Goal: Task Accomplishment & Management: Complete application form

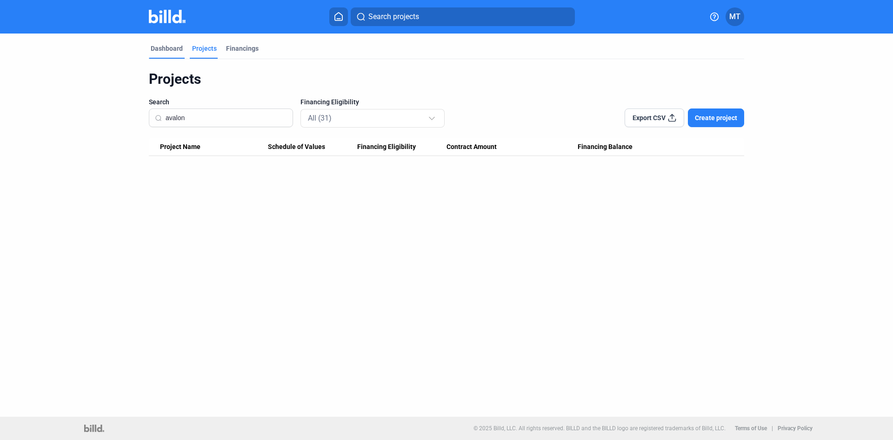
click at [179, 53] on div "Dashboard" at bounding box center [167, 48] width 32 height 9
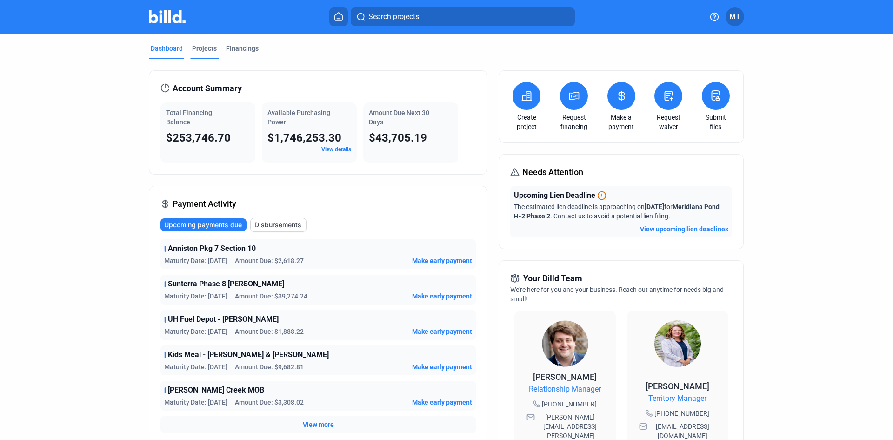
click at [208, 51] on div "Projects" at bounding box center [204, 48] width 25 height 9
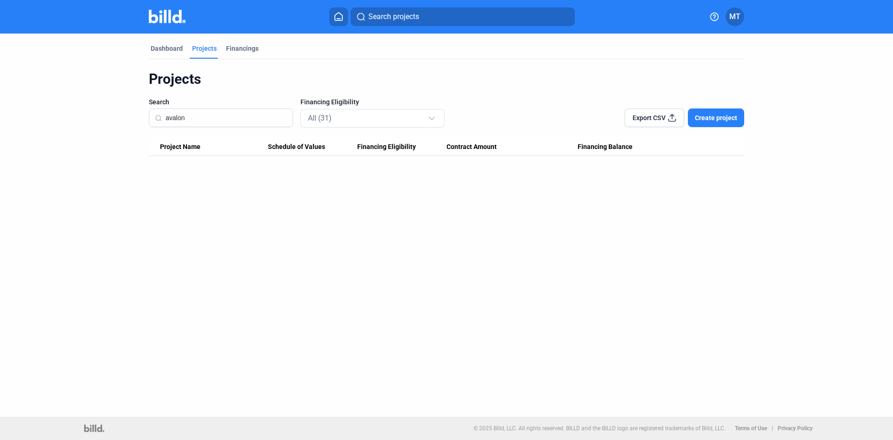
drag, startPoint x: 263, startPoint y: 116, endPoint x: 77, endPoint y: 125, distance: 186.2
click at [78, 124] on dashboard "Dashboard Projects Financings Projects Search avalon Financing Eligibility All …" at bounding box center [447, 94] width 804 height 122
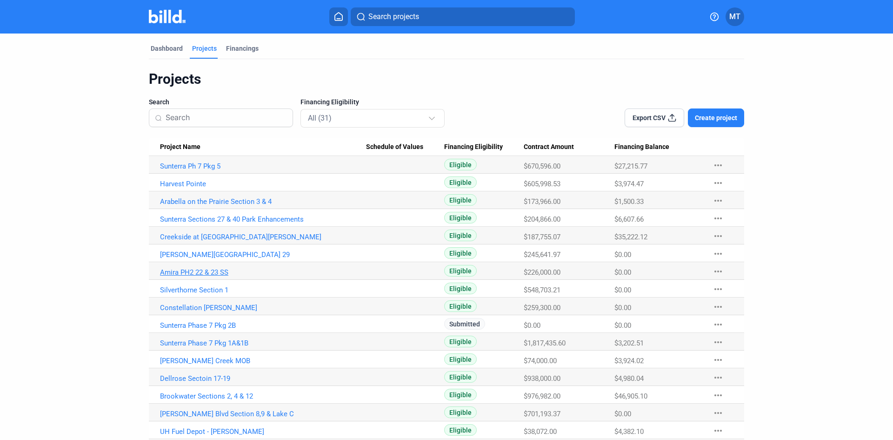
click at [308, 270] on link "Amira PH2 22 & 23 SS" at bounding box center [263, 272] width 206 height 8
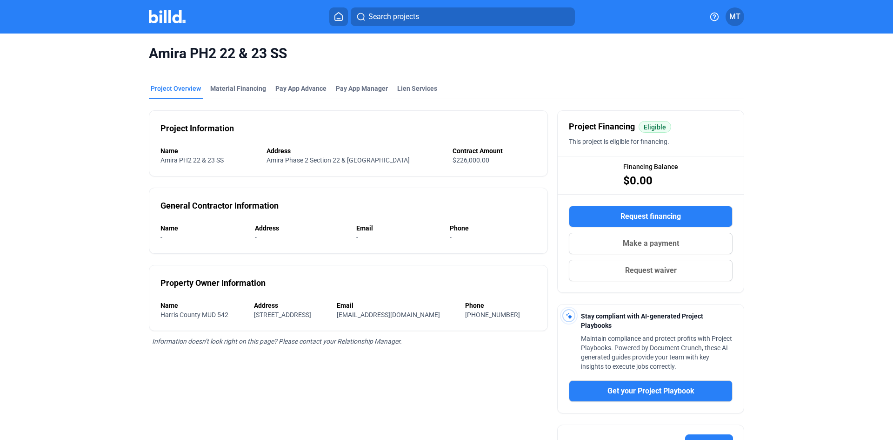
click at [178, 85] on div "Project Overview" at bounding box center [176, 88] width 50 height 9
click at [164, 20] on img at bounding box center [167, 16] width 37 height 13
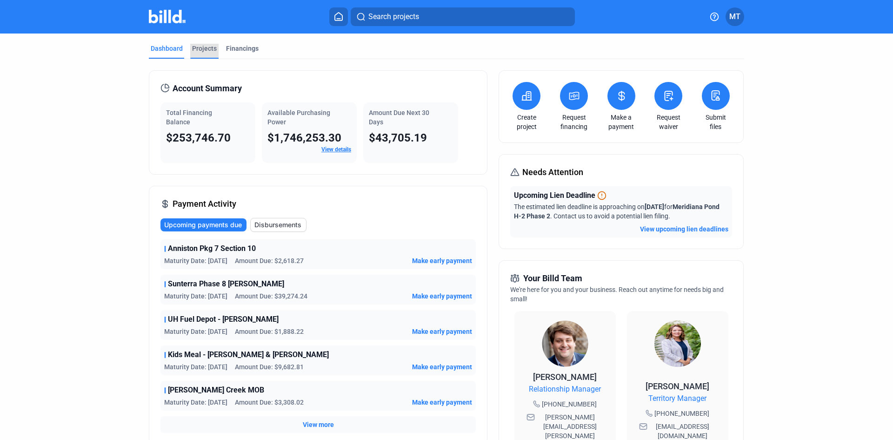
click at [206, 53] on div "Projects" at bounding box center [204, 51] width 28 height 15
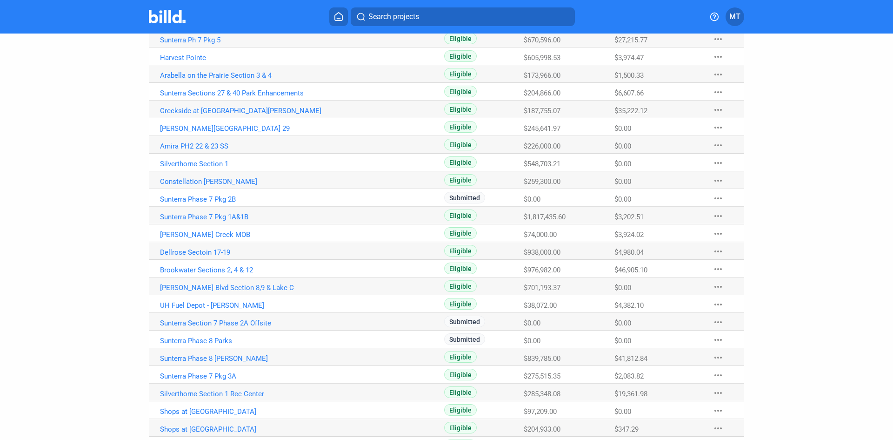
scroll to position [140, 0]
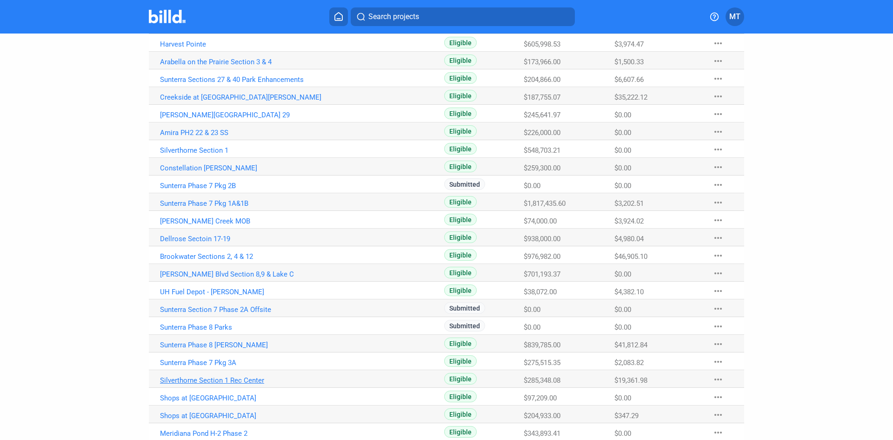
click at [246, 378] on link "Silverthorne Section 1 Rec Center" at bounding box center [263, 380] width 206 height 8
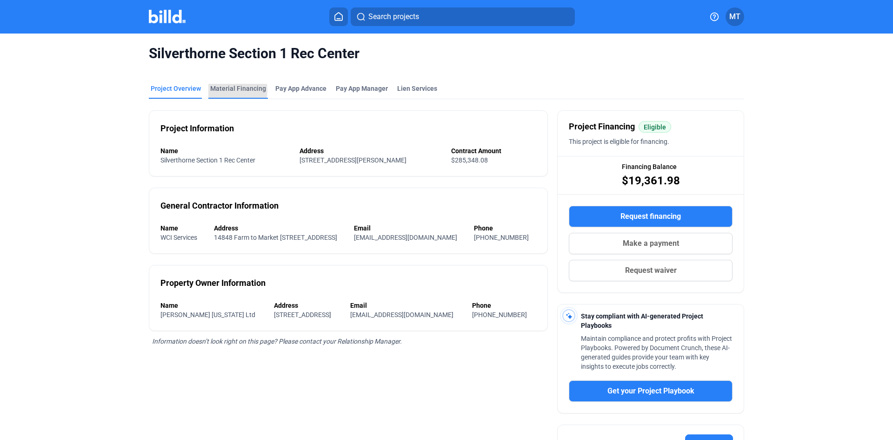
click at [220, 90] on div "Material Financing" at bounding box center [238, 88] width 56 height 9
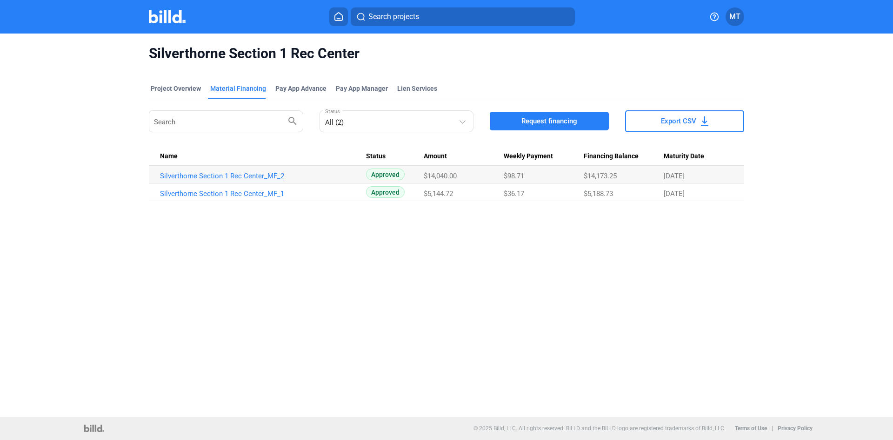
click at [260, 179] on link "Silverthorne Section 1 Rec Center_MF_2" at bounding box center [263, 176] width 206 height 8
click at [515, 120] on button "Request financing" at bounding box center [549, 121] width 119 height 19
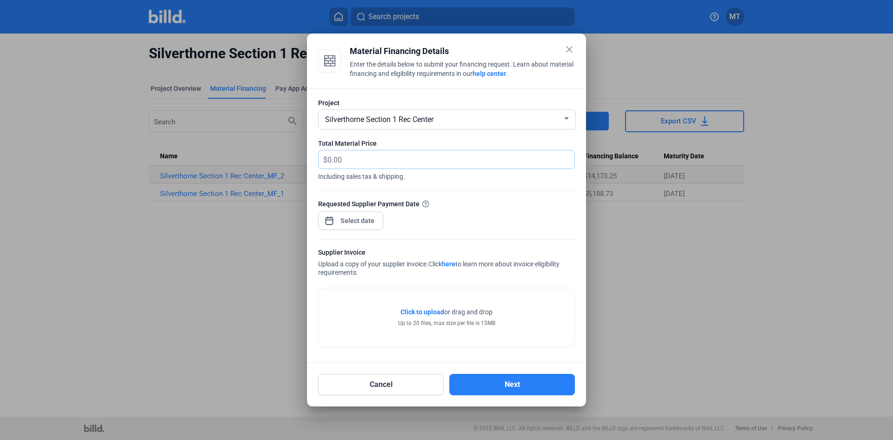
click at [350, 159] on input "text" at bounding box center [445, 159] width 236 height 18
type input "10,779.05"
click at [355, 222] on div "close Material Financing Details Enter the details below to submit your financi…" at bounding box center [446, 220] width 893 height 440
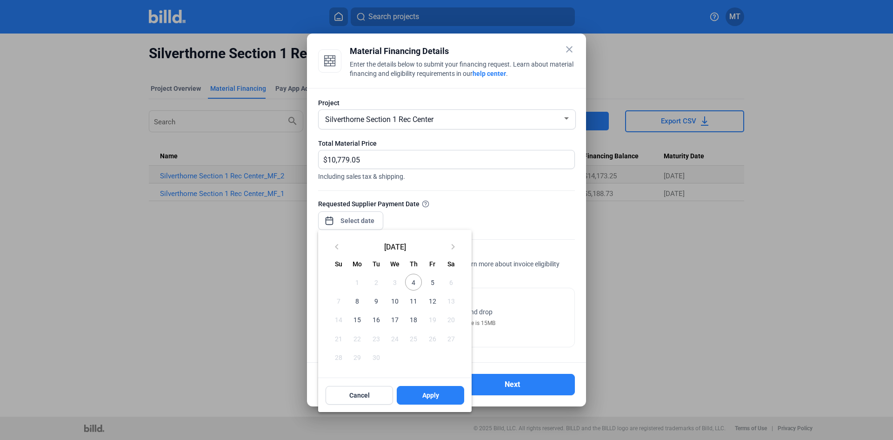
click at [431, 279] on span "5" at bounding box center [432, 281] width 17 height 17
click at [438, 394] on span "Apply" at bounding box center [430, 394] width 17 height 9
type input "[DATE]"
click at [440, 393] on button "Apply" at bounding box center [430, 395] width 67 height 19
click at [355, 395] on span "Cancel" at bounding box center [359, 394] width 20 height 9
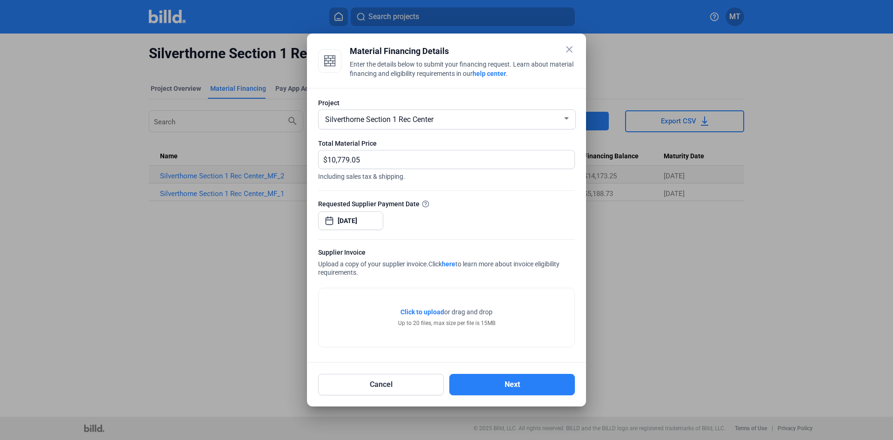
click at [526, 221] on div "Requested Supplier Payment Date [DATE]" at bounding box center [446, 219] width 257 height 40
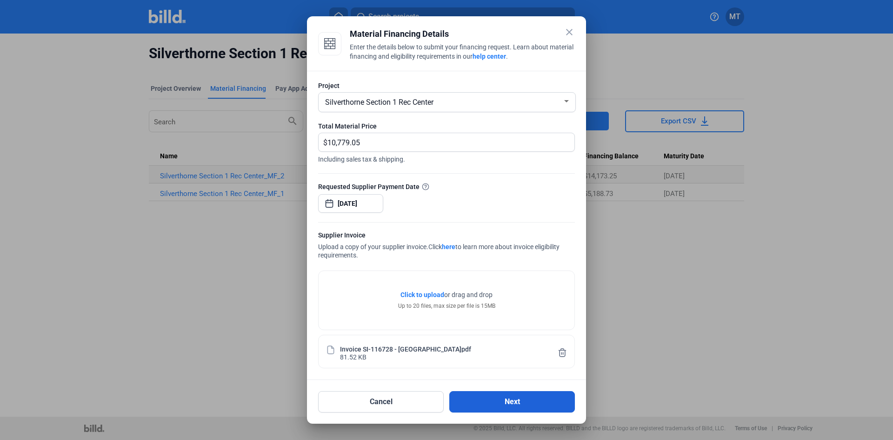
click at [509, 399] on button "Next" at bounding box center [512, 401] width 126 height 21
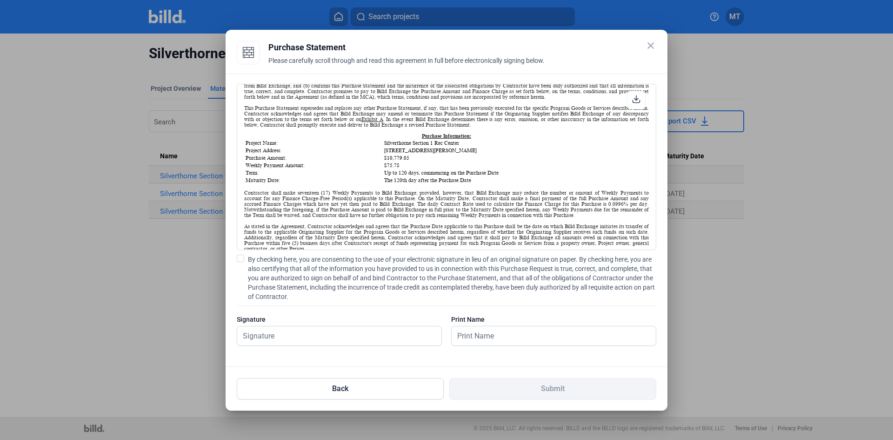
scroll to position [93, 0]
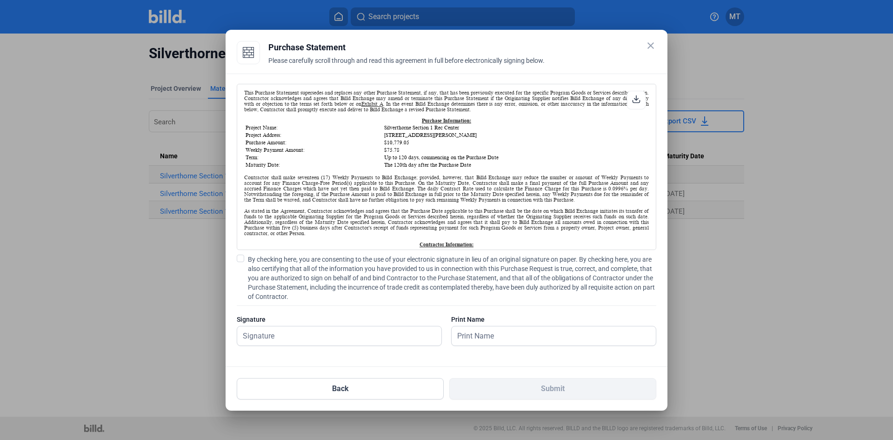
click at [239, 260] on span at bounding box center [240, 257] width 7 height 7
click at [0, 0] on input "By checking here, you are consenting to the use of your electronic signature in…" at bounding box center [0, 0] width 0 height 0
click at [283, 336] on input "text" at bounding box center [334, 335] width 194 height 19
type input "[PERSON_NAME]"
click at [490, 335] on input "text" at bounding box center [549, 335] width 194 height 19
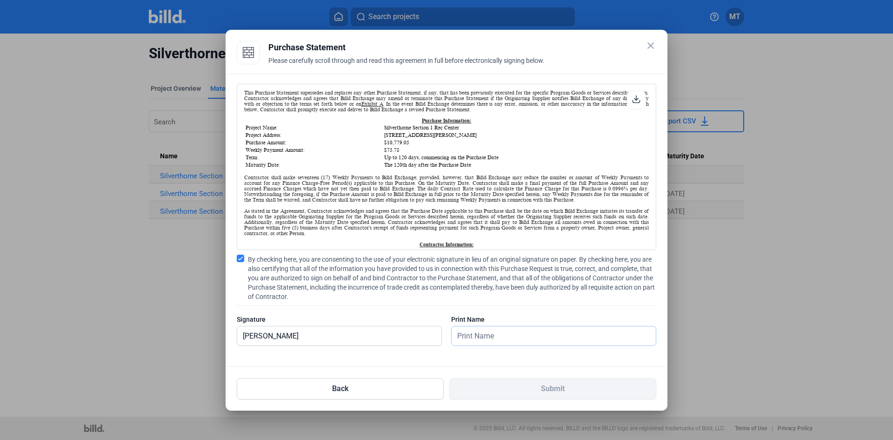
type input "[PERSON_NAME]"
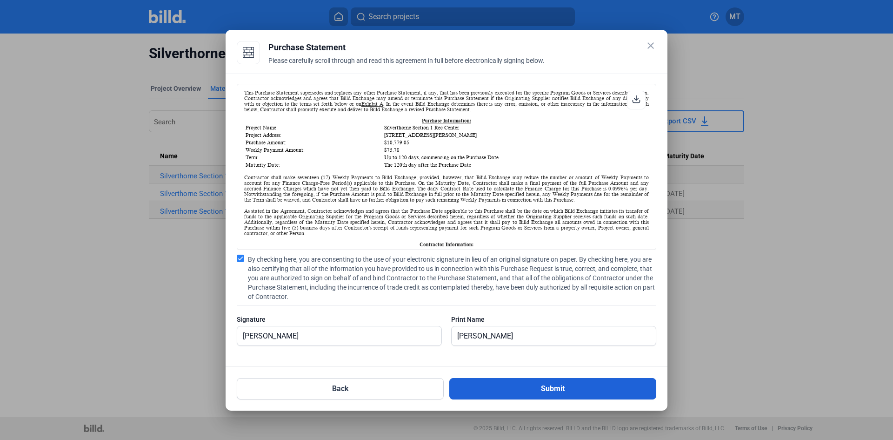
click at [512, 381] on button "Submit" at bounding box center [552, 388] width 207 height 21
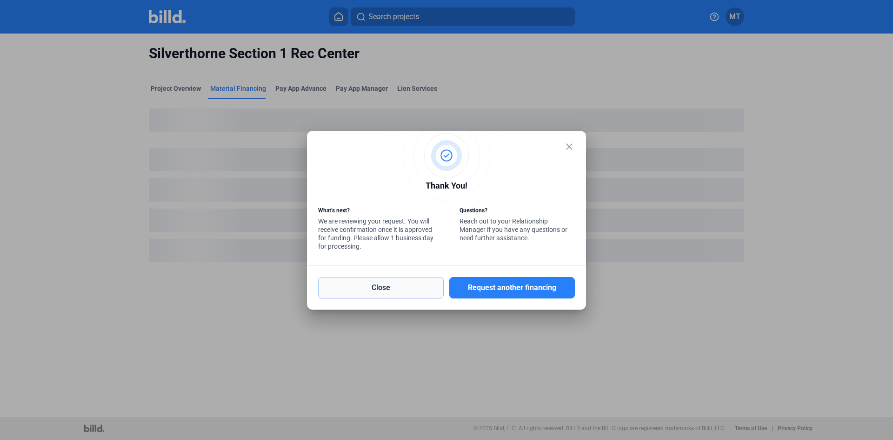
click at [361, 294] on button "Close" at bounding box center [381, 287] width 126 height 21
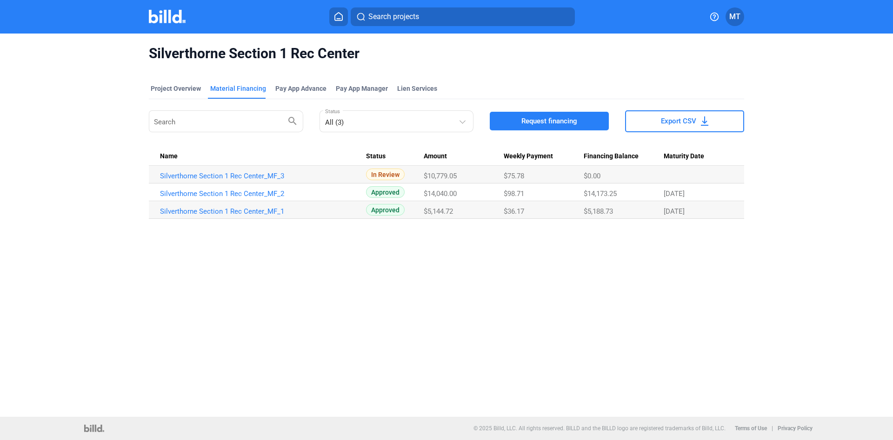
click at [162, 18] on img at bounding box center [167, 16] width 37 height 13
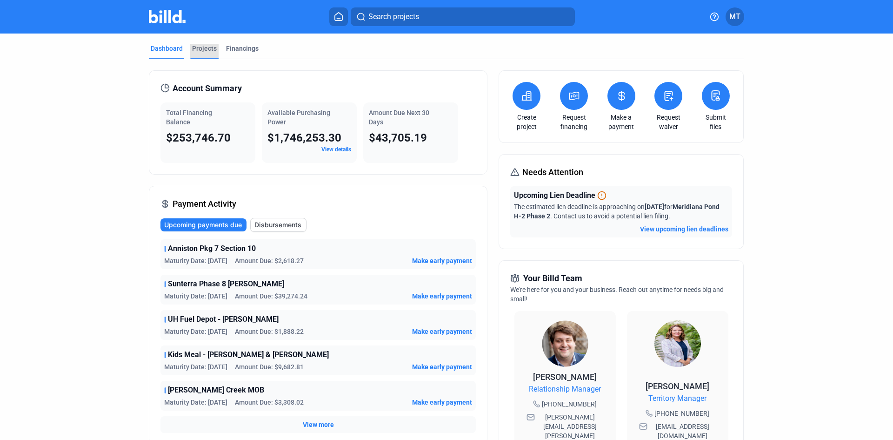
click at [210, 47] on div "Projects" at bounding box center [204, 48] width 25 height 9
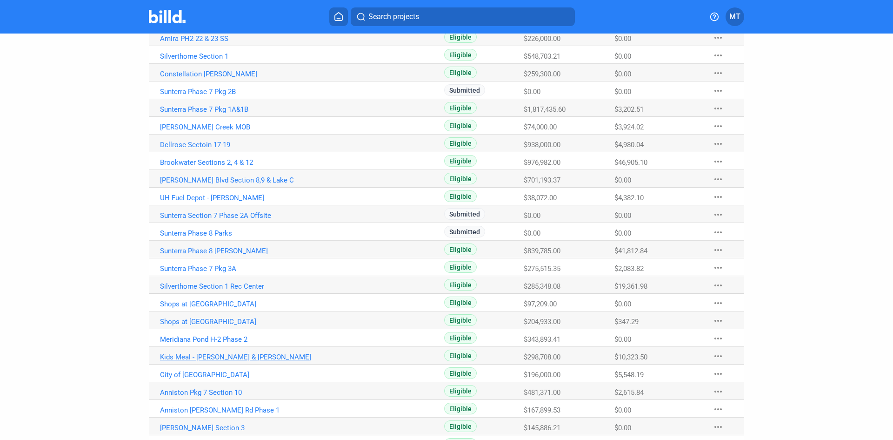
scroll to position [101, 0]
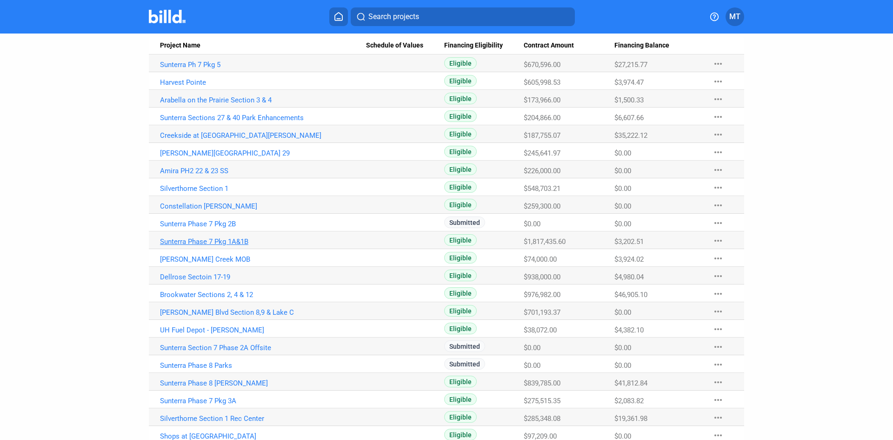
click at [214, 240] on link "Sunterra Phase 7 Pkg 1A&1B" at bounding box center [263, 241] width 206 height 8
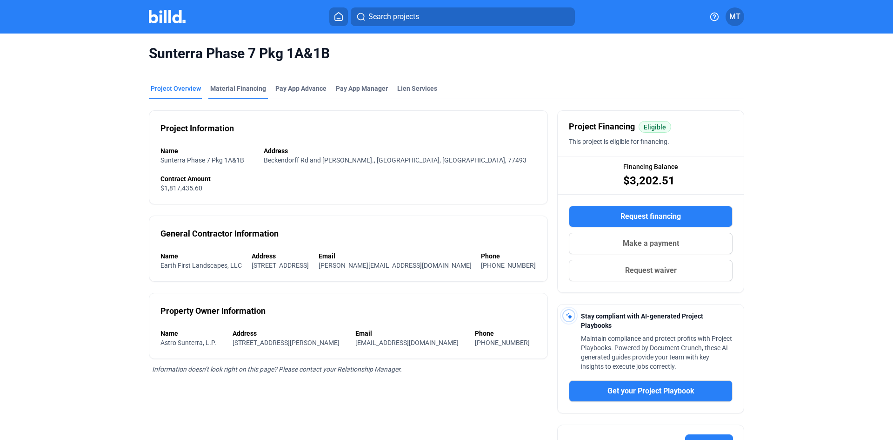
click at [235, 89] on div "Material Financing" at bounding box center [238, 88] width 56 height 9
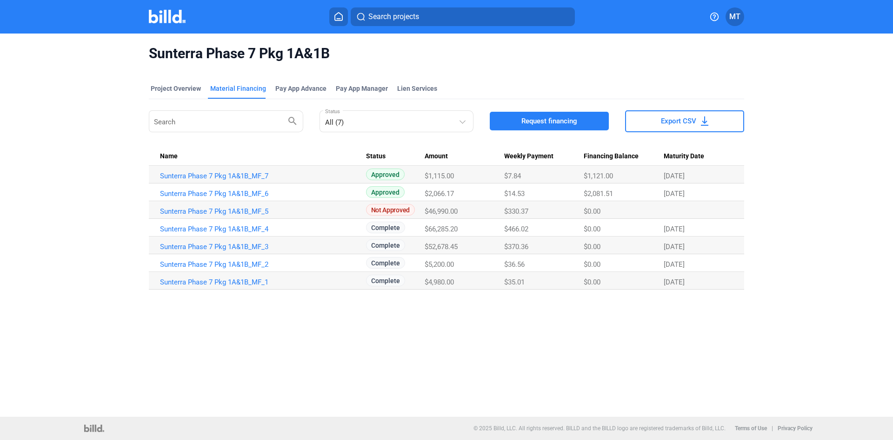
click at [544, 120] on span "Request financing" at bounding box center [549, 120] width 56 height 9
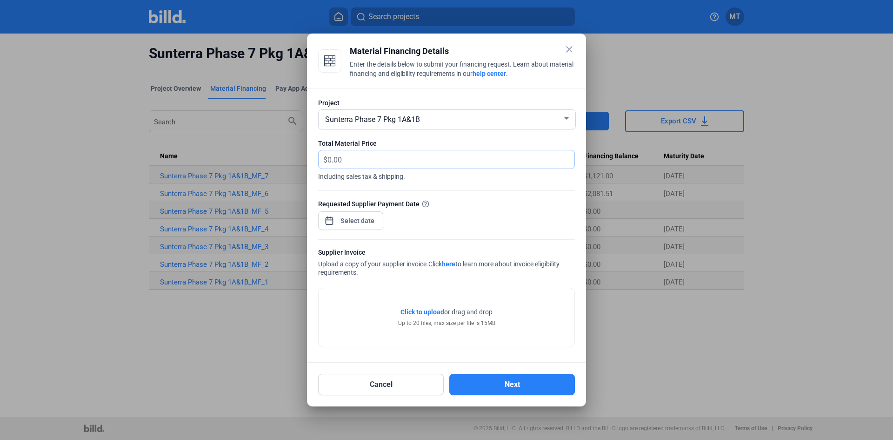
click at [348, 160] on input "text" at bounding box center [450, 159] width 247 height 18
type input "47,124.90"
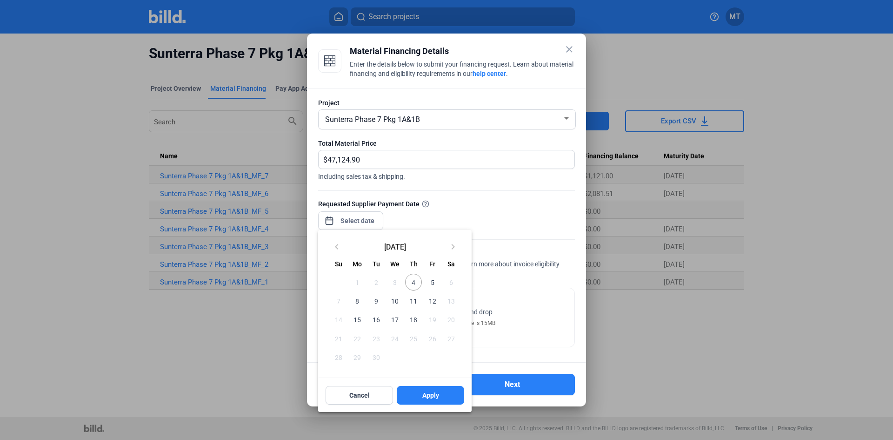
click at [354, 222] on div "close Material Financing Details Enter the details below to submit your financi…" at bounding box center [446, 220] width 893 height 440
click at [434, 280] on span "5" at bounding box center [432, 281] width 17 height 17
click at [432, 392] on span "Apply" at bounding box center [430, 394] width 17 height 9
click at [375, 393] on button "Cancel" at bounding box center [359, 395] width 67 height 19
click at [437, 396] on span "Apply" at bounding box center [430, 394] width 17 height 9
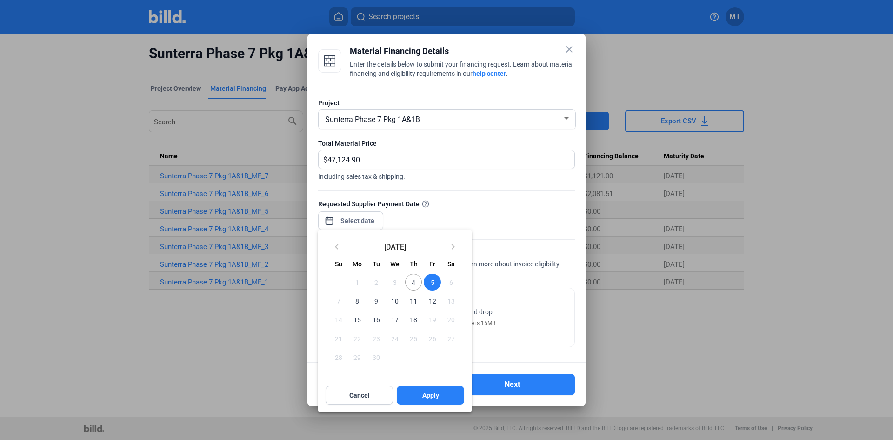
click at [528, 300] on div at bounding box center [446, 220] width 893 height 440
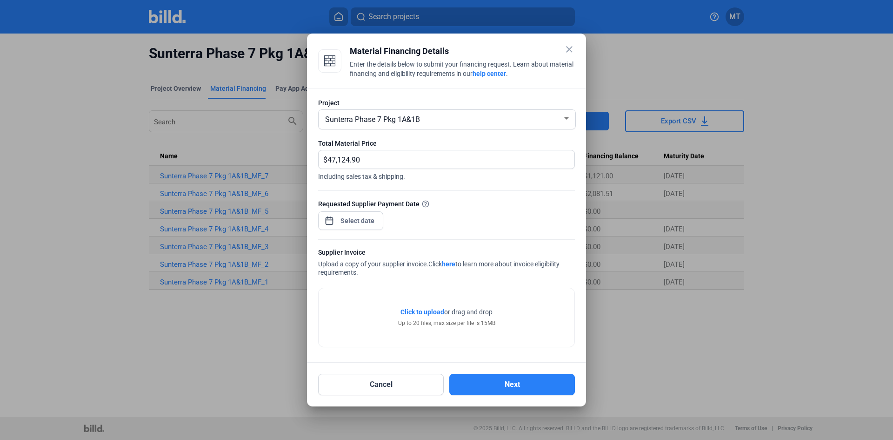
click at [394, 219] on div "Requested Supplier Payment Date" at bounding box center [446, 219] width 257 height 40
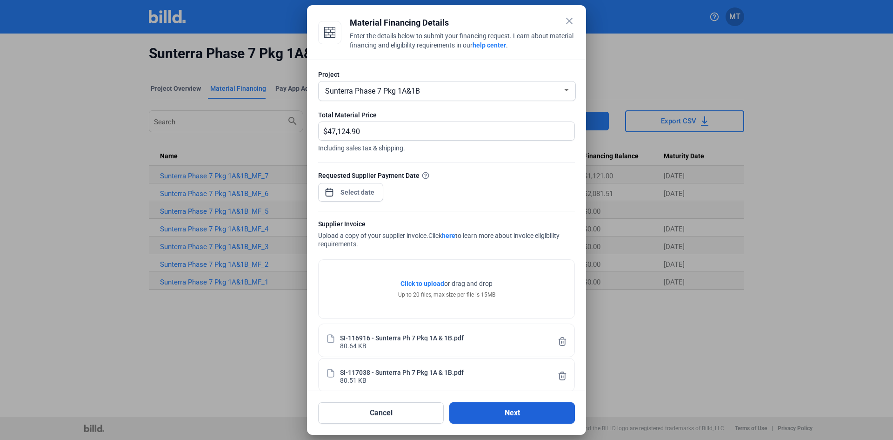
click at [534, 413] on button "Next" at bounding box center [512, 412] width 126 height 21
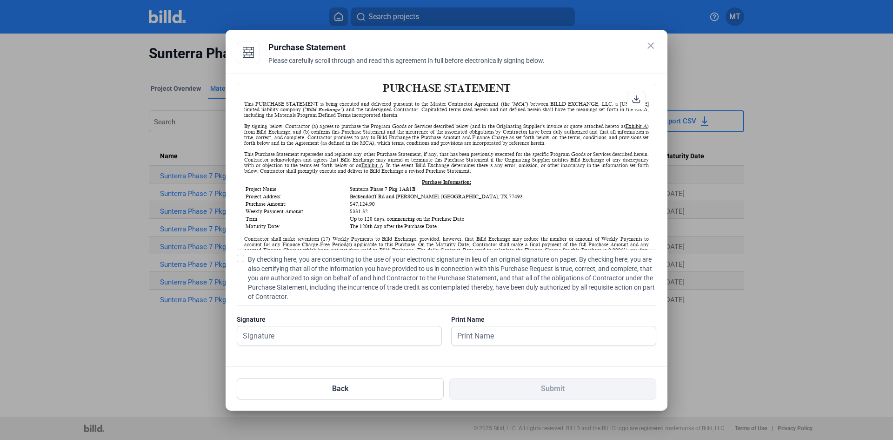
scroll to position [47, 0]
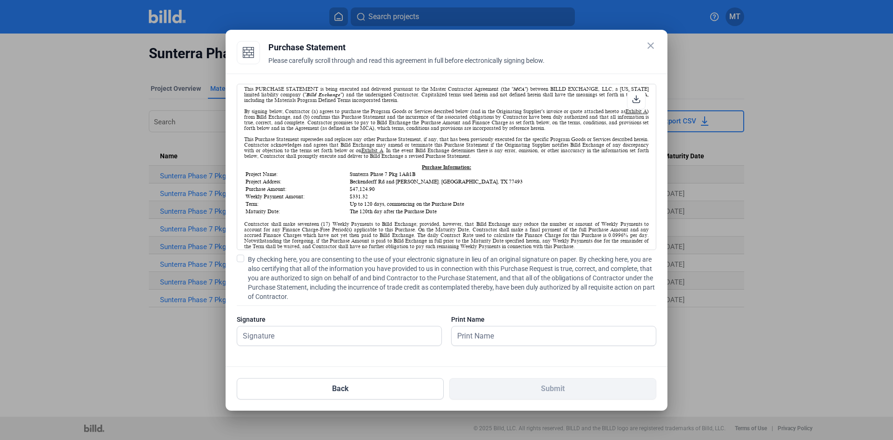
click at [242, 256] on span at bounding box center [240, 257] width 7 height 7
click at [0, 0] on input "By checking here, you are consenting to the use of your electronic signature in…" at bounding box center [0, 0] width 0 height 0
click at [259, 337] on input "text" at bounding box center [334, 335] width 194 height 19
type input "[PERSON_NAME]"
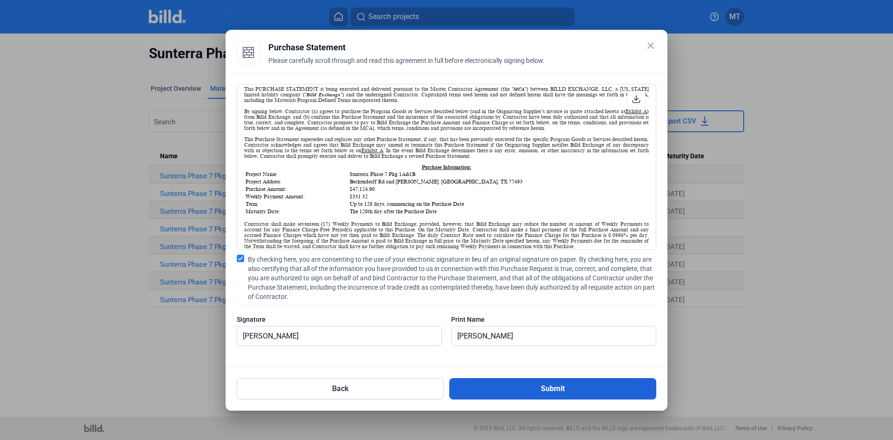
click at [521, 388] on button "Submit" at bounding box center [552, 388] width 207 height 21
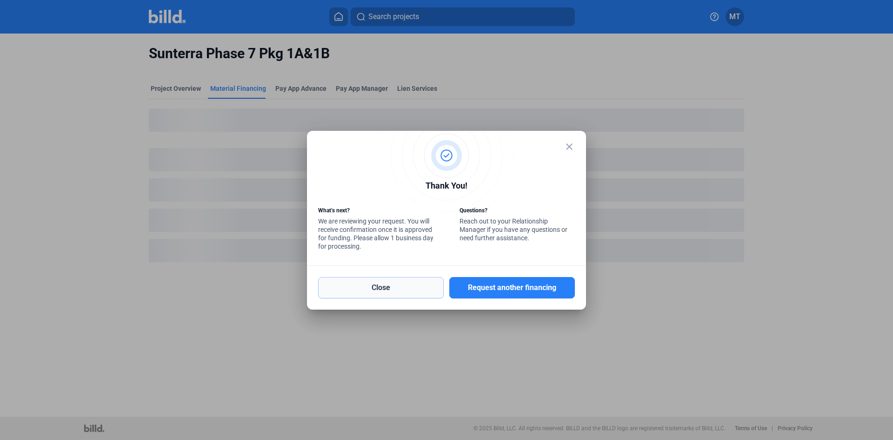
click at [415, 284] on button "Close" at bounding box center [381, 287] width 126 height 21
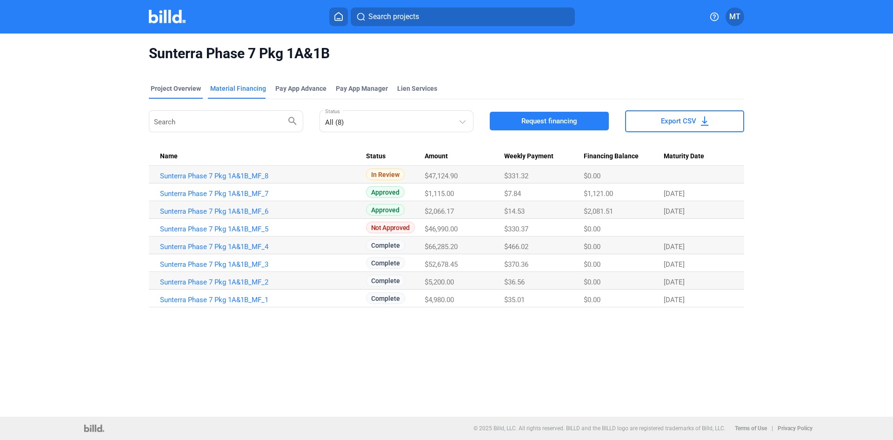
click at [170, 89] on div "Project Overview" at bounding box center [176, 88] width 50 height 9
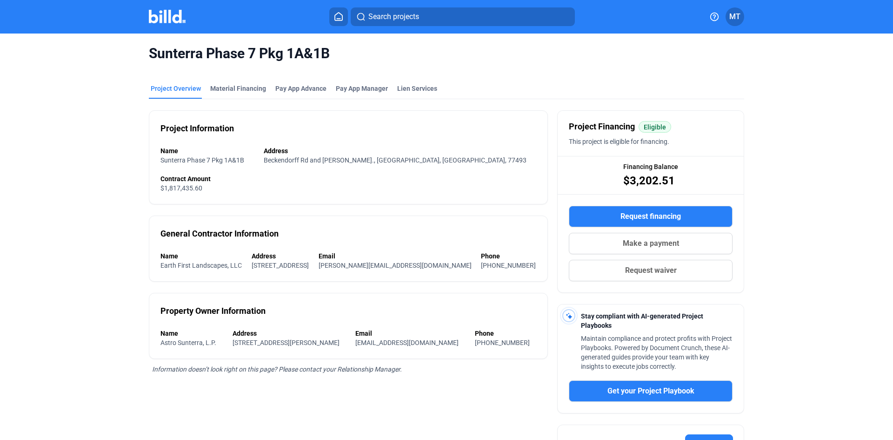
click at [173, 17] on img at bounding box center [167, 16] width 37 height 13
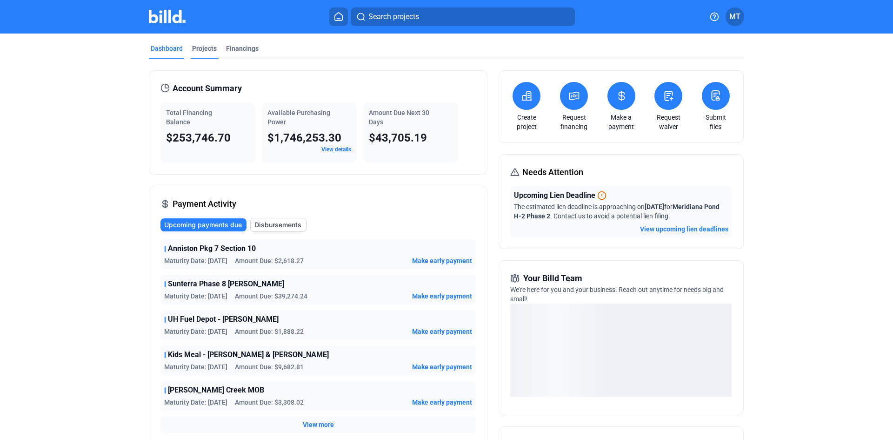
click at [193, 47] on div "Projects" at bounding box center [204, 48] width 25 height 9
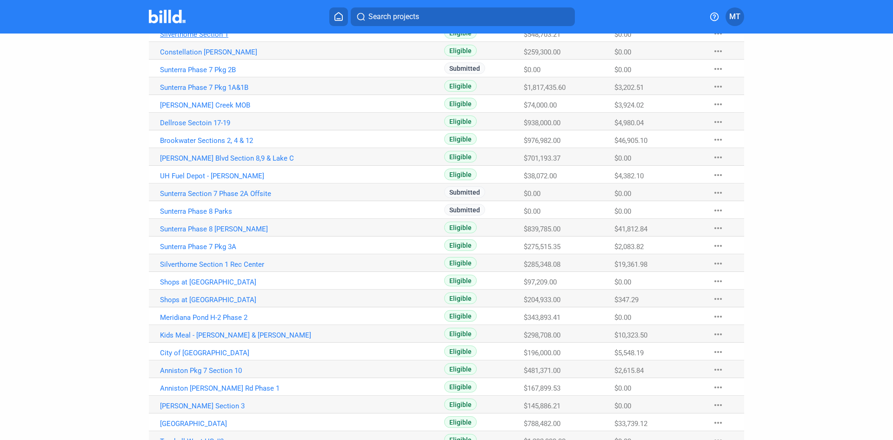
scroll to position [279, 0]
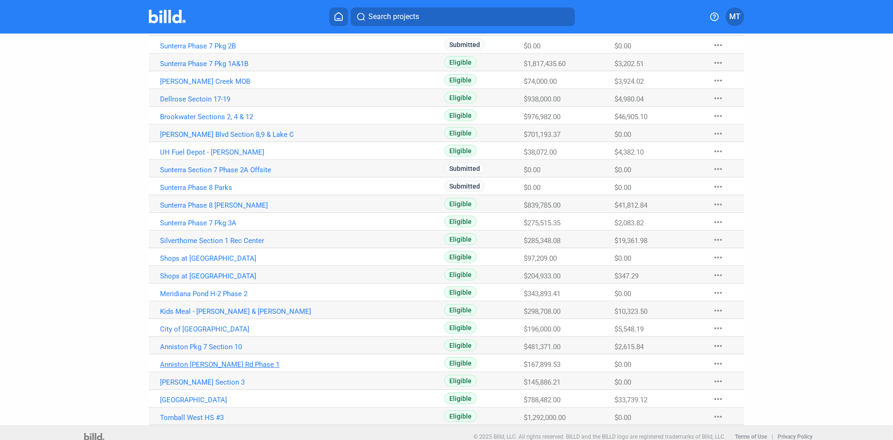
click at [237, 363] on link "Anniston [PERSON_NAME] Rd Phase 1" at bounding box center [263, 364] width 206 height 8
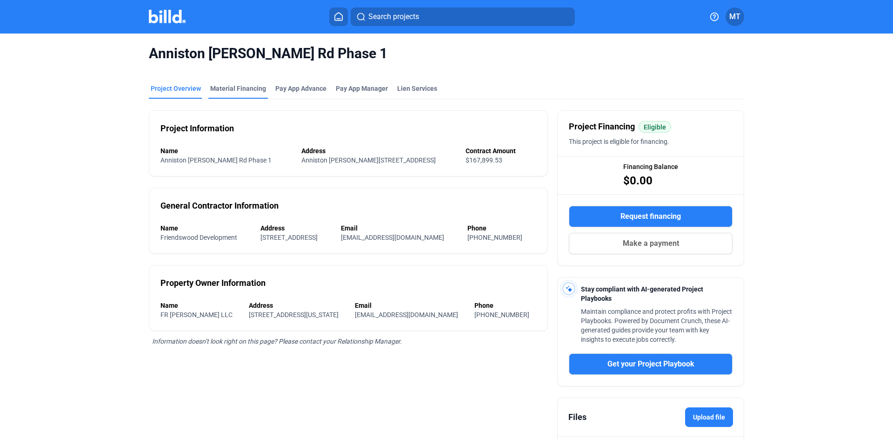
click at [246, 90] on div "Material Financing" at bounding box center [238, 88] width 56 height 9
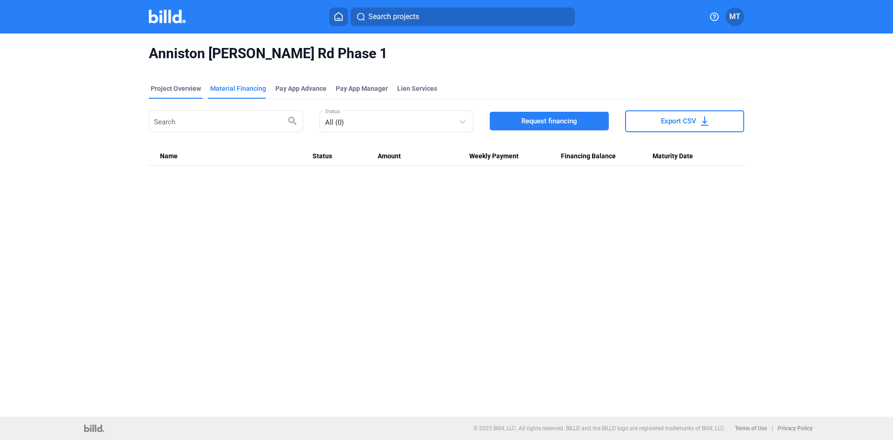
click at [187, 90] on div "Project Overview" at bounding box center [176, 88] width 50 height 9
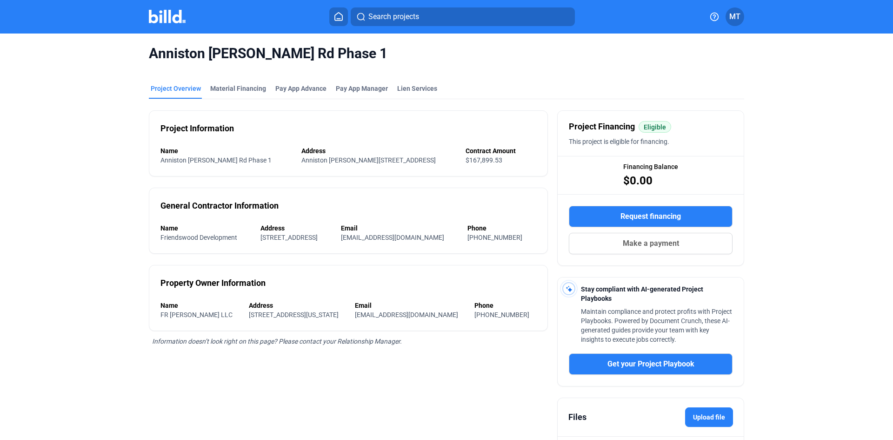
click at [170, 22] on img at bounding box center [167, 16] width 37 height 13
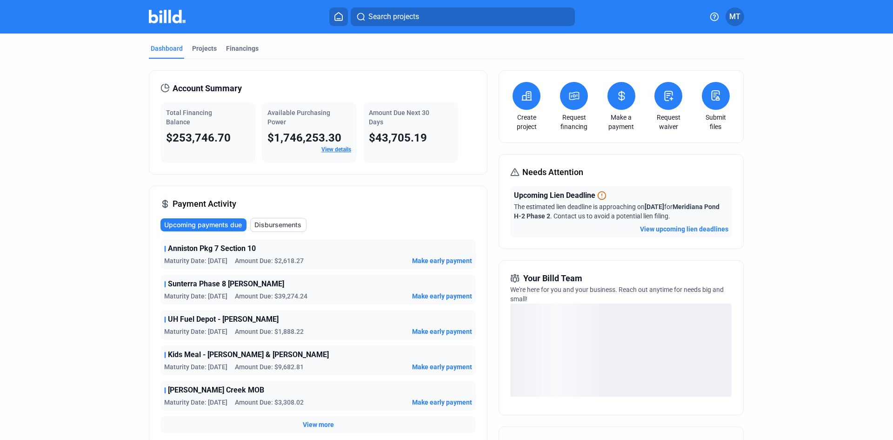
click at [208, 66] on div "Account Summary Total Financing Balance $253,746.70 Available Purchasing Power …" at bounding box center [446, 335] width 595 height 553
click at [202, 49] on div "Projects" at bounding box center [204, 48] width 25 height 9
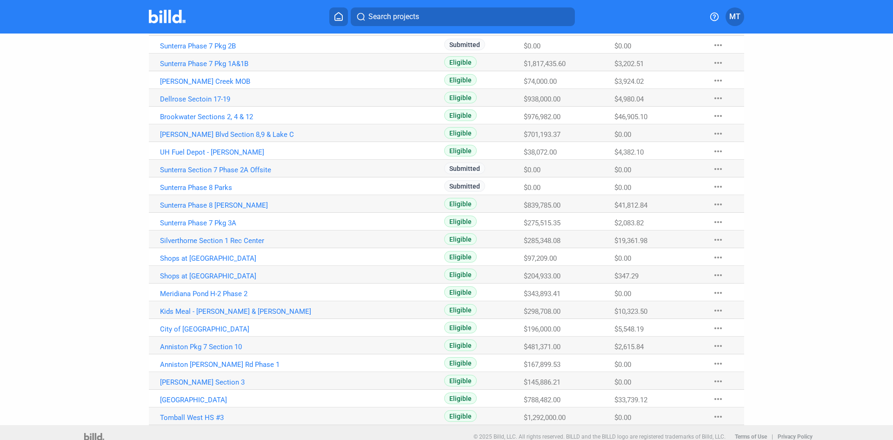
scroll to position [287, 0]
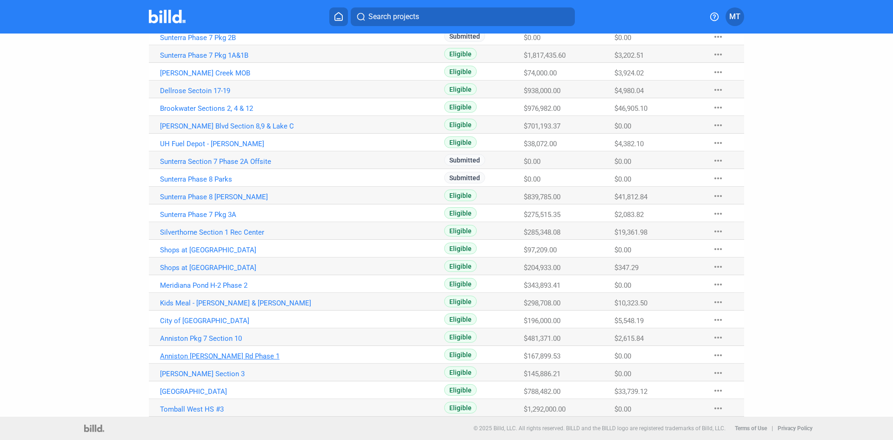
click at [224, 353] on link "Anniston [PERSON_NAME] Rd Phase 1" at bounding box center [263, 356] width 206 height 8
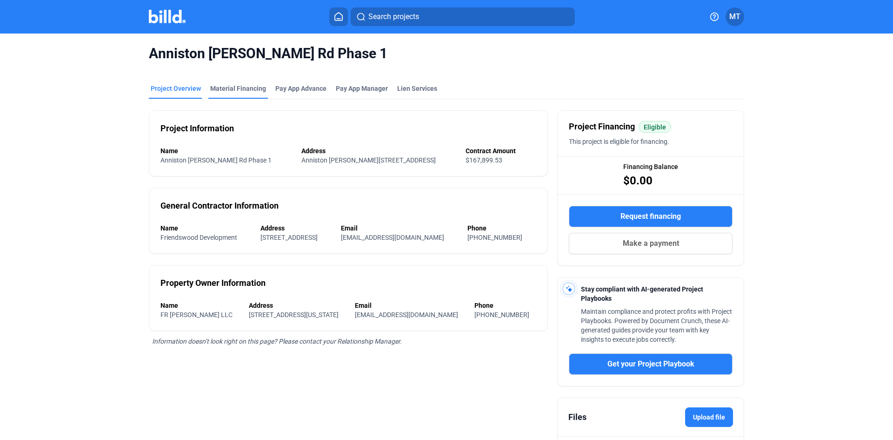
click at [238, 87] on div "Material Financing" at bounding box center [238, 88] width 56 height 9
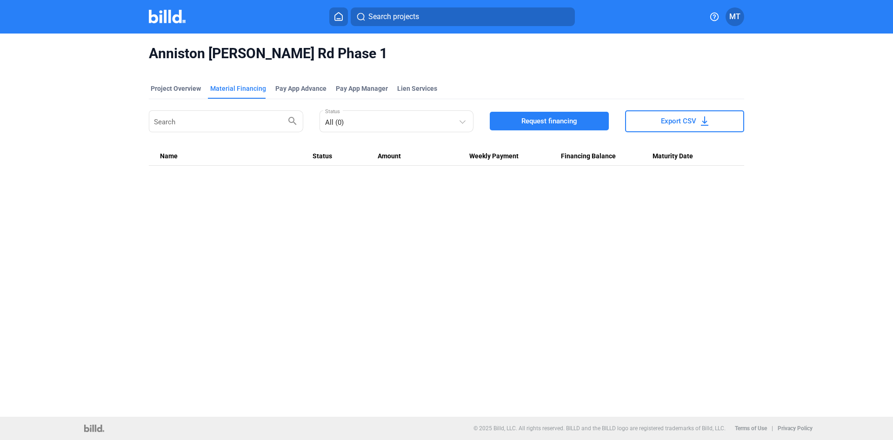
click at [581, 123] on button "Request financing" at bounding box center [549, 121] width 119 height 19
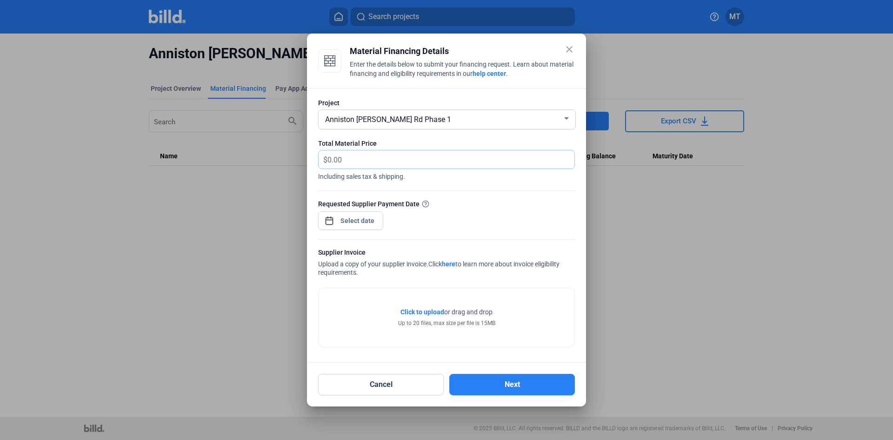
click at [424, 161] on input "text" at bounding box center [450, 159] width 247 height 18
type input "2,702.05"
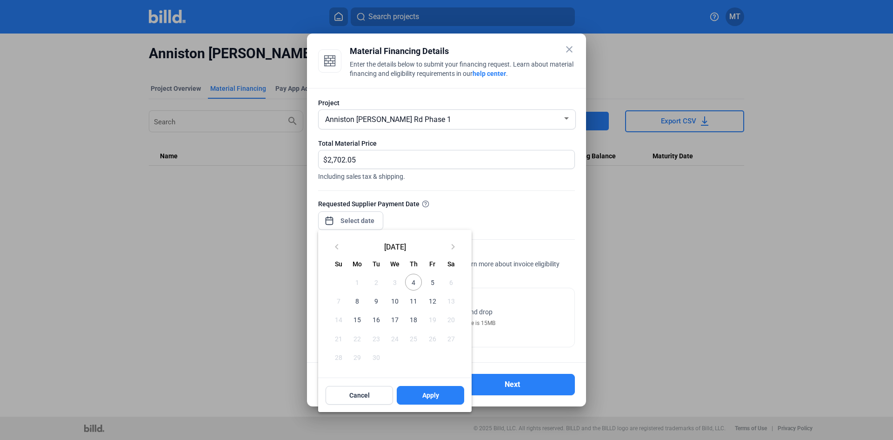
click at [362, 218] on div "close Material Financing Details Enter the details below to submit your financi…" at bounding box center [446, 220] width 893 height 440
click at [457, 194] on div at bounding box center [446, 220] width 893 height 440
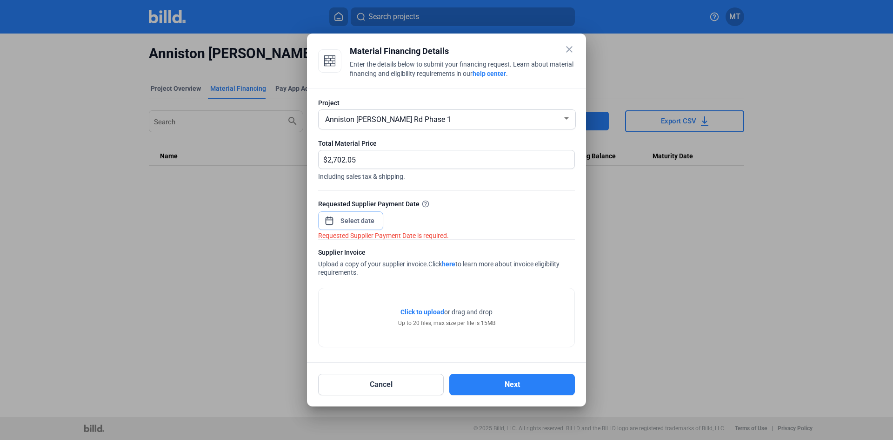
click at [354, 215] on input at bounding box center [358, 220] width 40 height 11
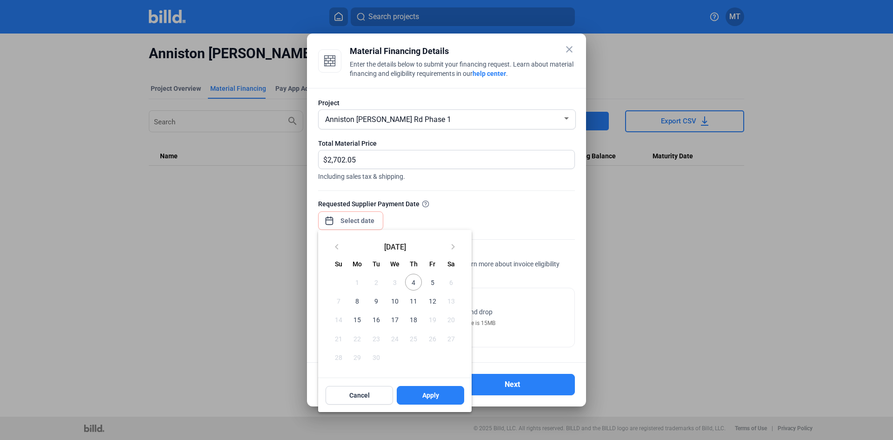
click at [433, 286] on span "5" at bounding box center [432, 281] width 17 height 17
click at [433, 280] on span "5" at bounding box center [432, 281] width 17 height 17
click at [428, 392] on span "Apply" at bounding box center [430, 394] width 17 height 9
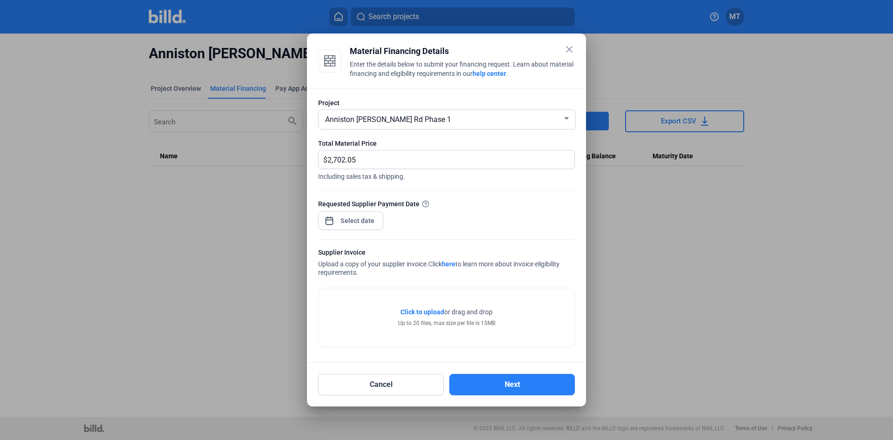
click at [394, 229] on div "Requested Supplier Payment Date" at bounding box center [446, 219] width 257 height 40
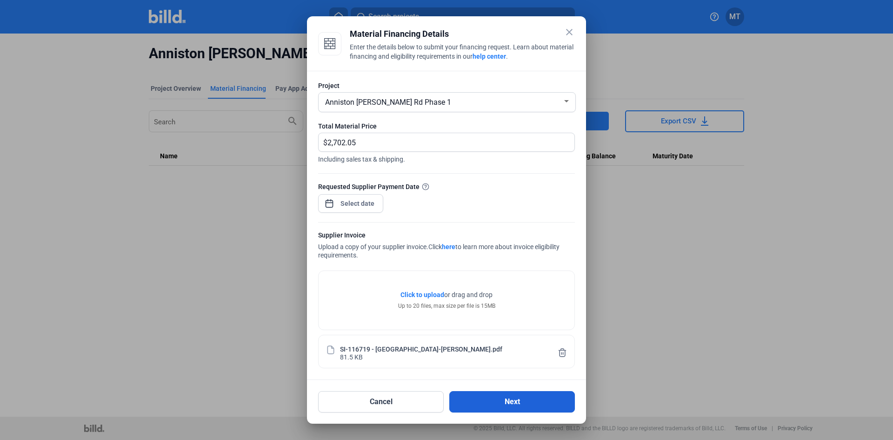
click at [500, 398] on button "Next" at bounding box center [512, 401] width 126 height 21
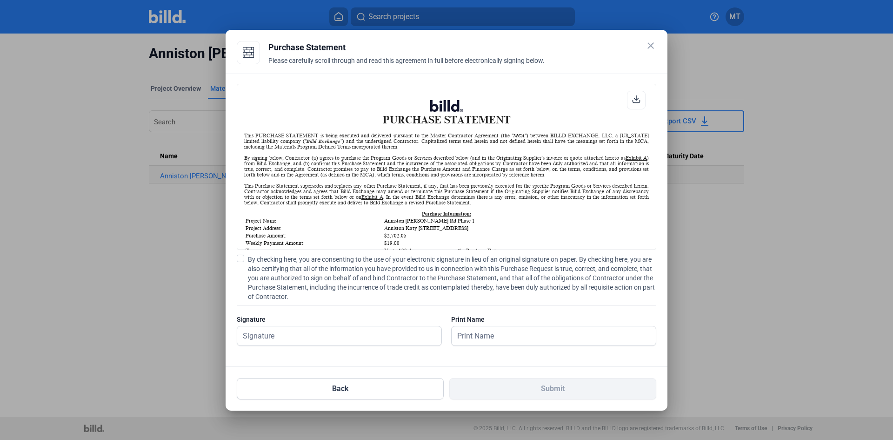
scroll to position [0, 0]
click at [239, 256] on span at bounding box center [240, 257] width 7 height 7
click at [0, 0] on input "By checking here, you are consenting to the use of your electronic signature in…" at bounding box center [0, 0] width 0 height 0
click at [274, 340] on input "text" at bounding box center [339, 335] width 204 height 19
type input "[PERSON_NAME]"
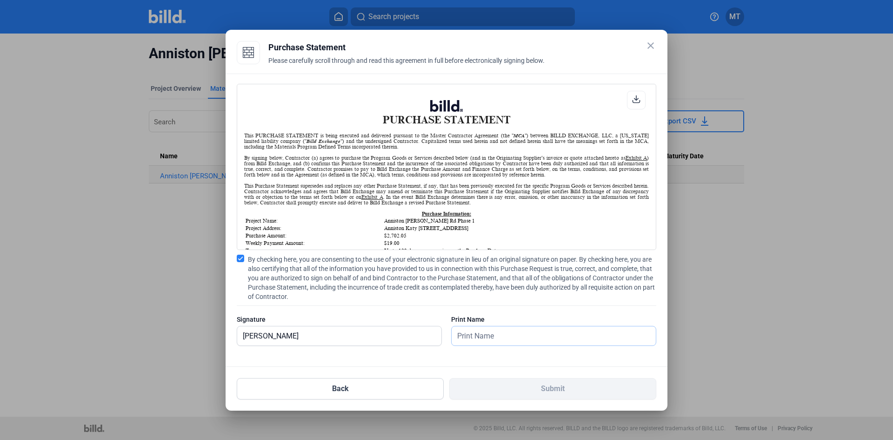
type input "[PERSON_NAME]"
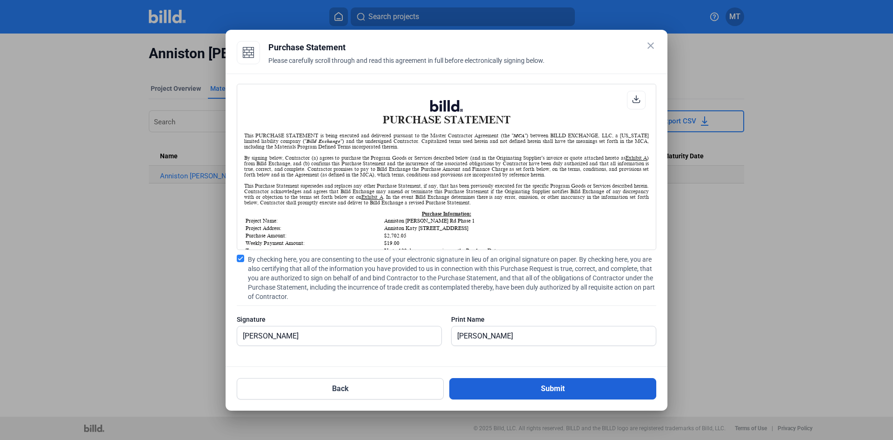
click at [512, 388] on button "Submit" at bounding box center [552, 388] width 207 height 21
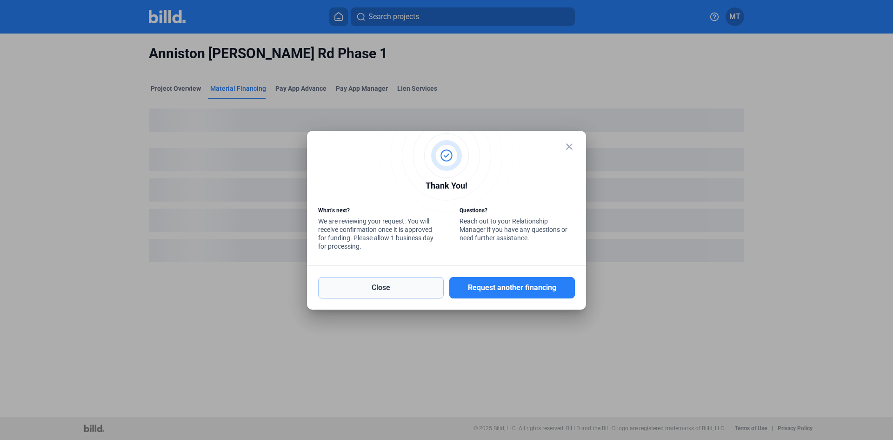
click at [409, 287] on button "Close" at bounding box center [381, 287] width 126 height 21
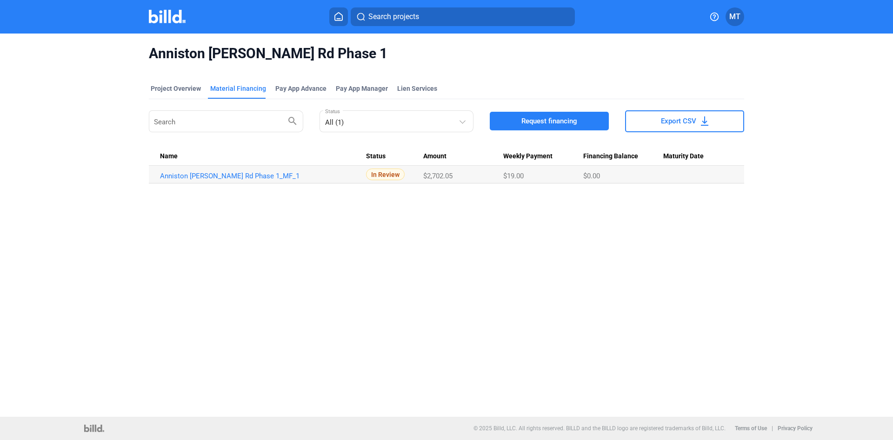
click at [167, 12] on img at bounding box center [167, 16] width 37 height 13
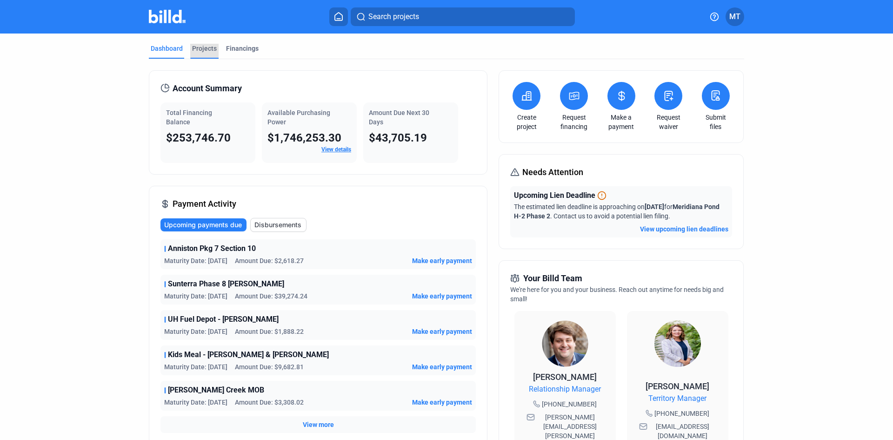
click at [210, 50] on div "Projects" at bounding box center [204, 48] width 25 height 9
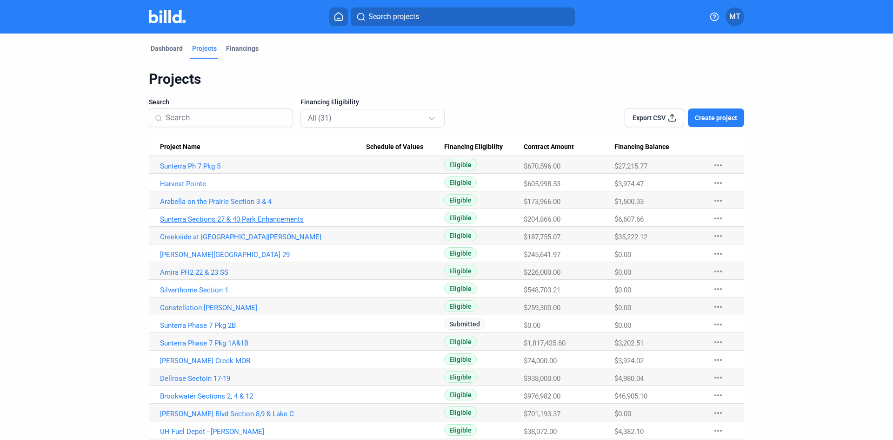
click at [230, 219] on link "Sunterra Sections 27 & 40 Park Enhancements" at bounding box center [263, 219] width 206 height 8
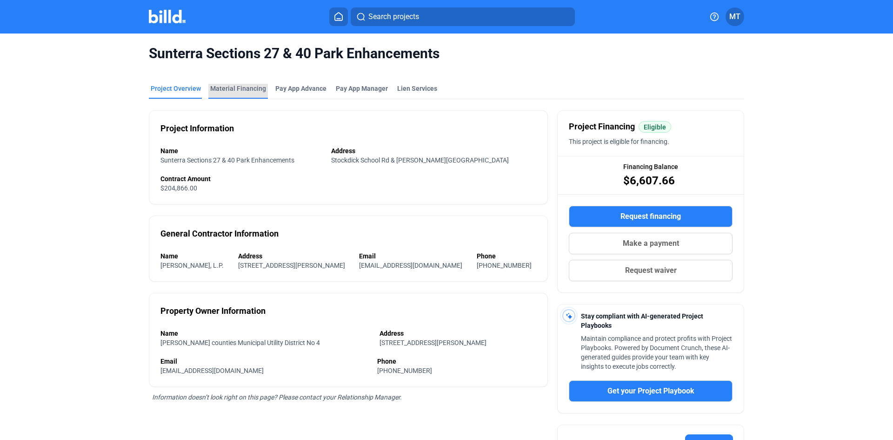
click at [245, 92] on div "Material Financing" at bounding box center [238, 88] width 56 height 9
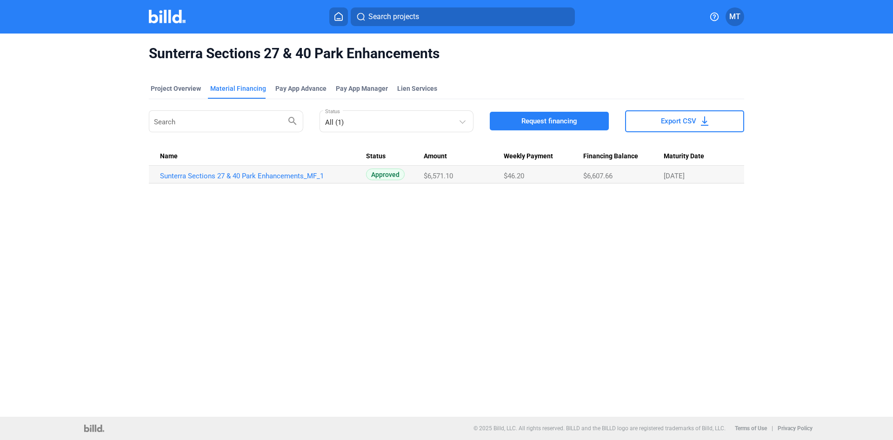
click at [574, 119] on span "Request financing" at bounding box center [549, 120] width 56 height 9
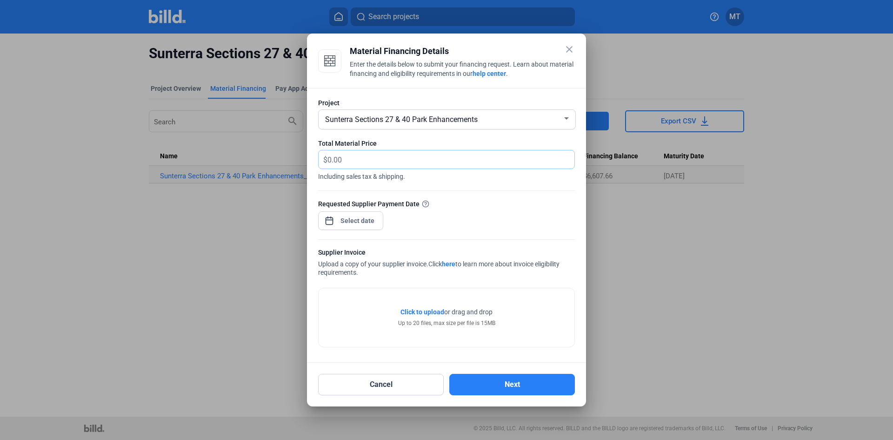
click at [354, 162] on input "text" at bounding box center [450, 159] width 247 height 18
type input "8,280.88"
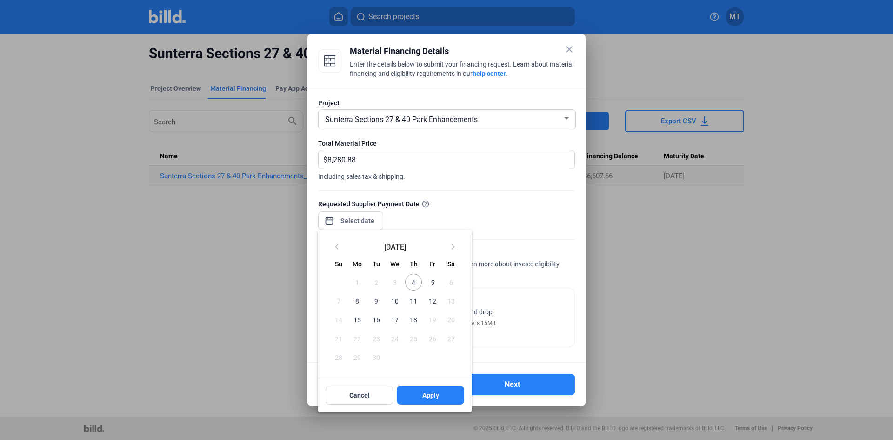
click at [361, 217] on div "close Material Financing Details Enter the details below to submit your financi…" at bounding box center [446, 220] width 893 height 440
click at [434, 280] on span "5" at bounding box center [432, 281] width 17 height 17
click at [426, 394] on span "Apply" at bounding box center [430, 394] width 17 height 9
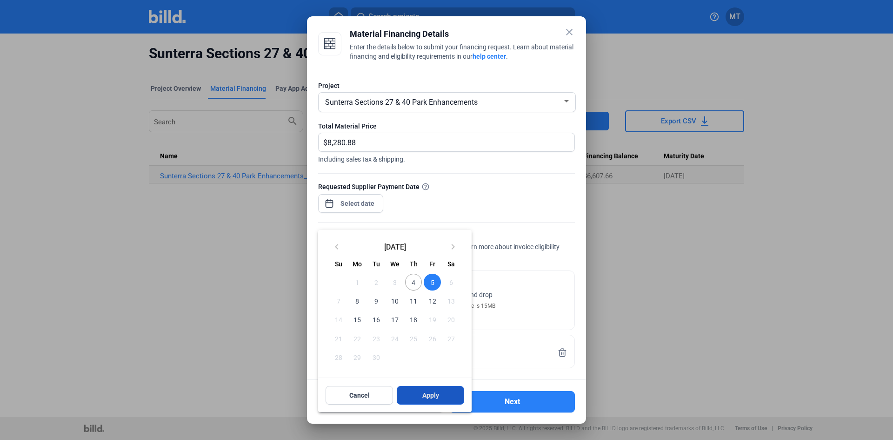
click at [442, 393] on button "Apply" at bounding box center [430, 395] width 67 height 19
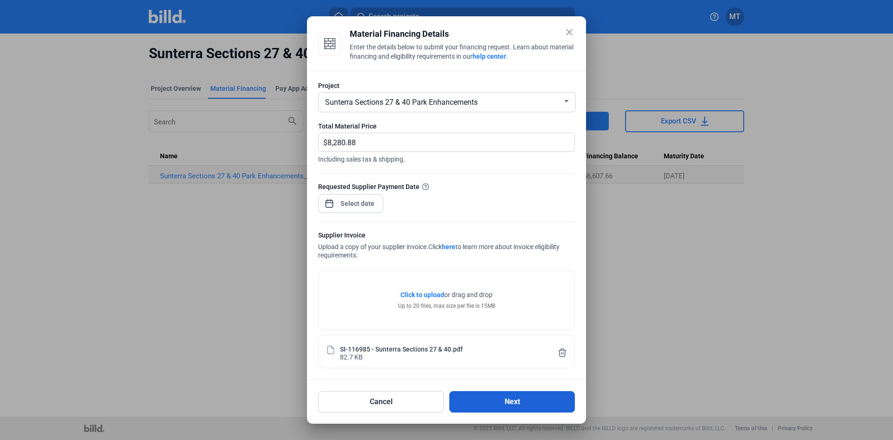
click at [522, 402] on button "Next" at bounding box center [512, 401] width 126 height 21
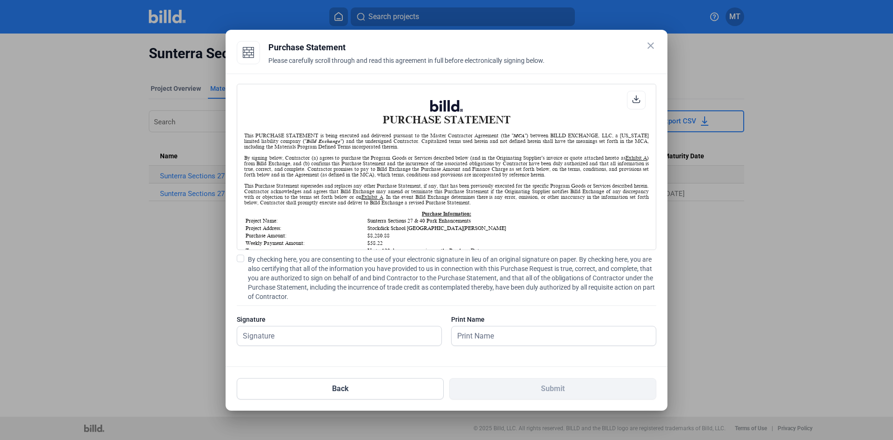
scroll to position [0, 0]
click at [240, 259] on span at bounding box center [240, 257] width 7 height 7
click at [0, 0] on input "By checking here, you are consenting to the use of your electronic signature in…" at bounding box center [0, 0] width 0 height 0
click at [287, 327] on input "text" at bounding box center [339, 335] width 204 height 19
type input "[PERSON_NAME]"
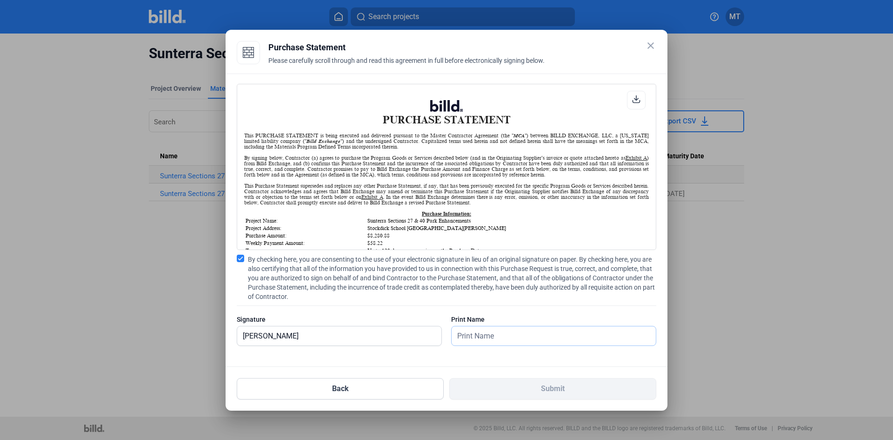
type input "[PERSON_NAME]"
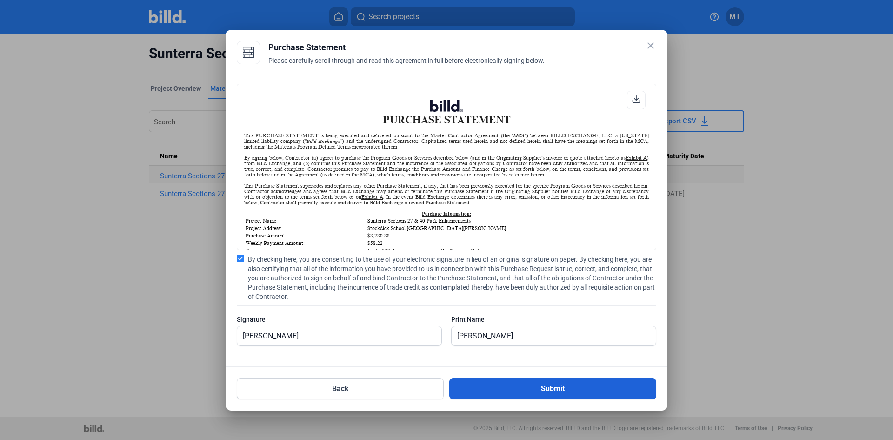
click at [539, 392] on button "Submit" at bounding box center [552, 388] width 207 height 21
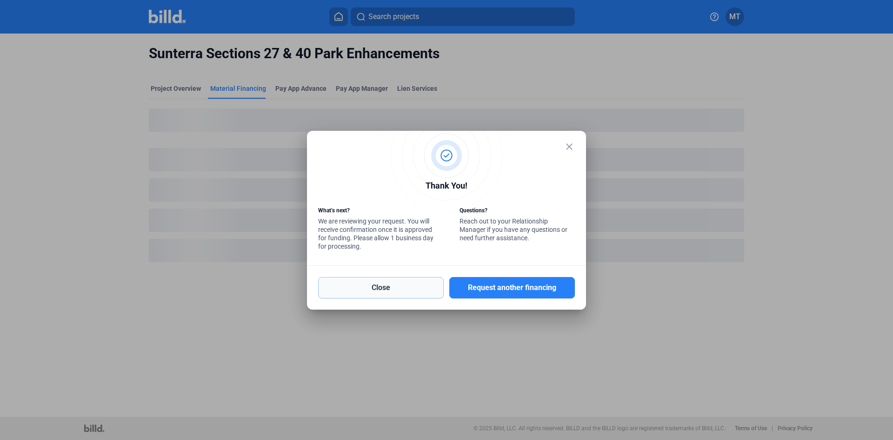
click at [385, 281] on button "Close" at bounding box center [381, 287] width 126 height 21
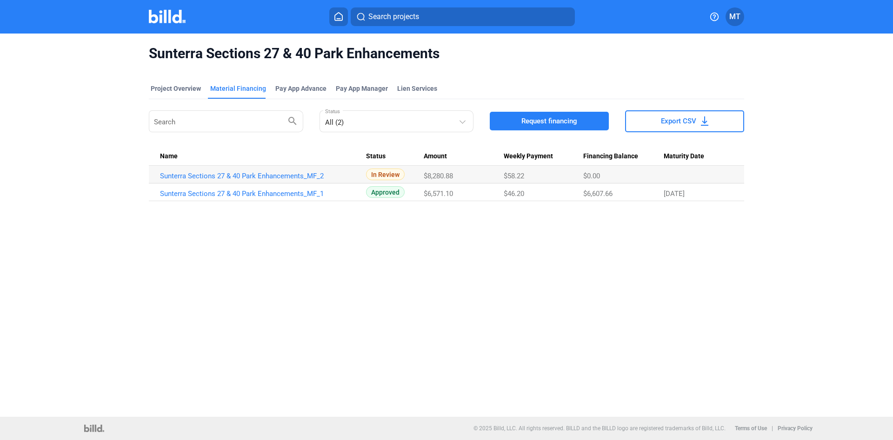
click at [160, 20] on img at bounding box center [167, 16] width 37 height 13
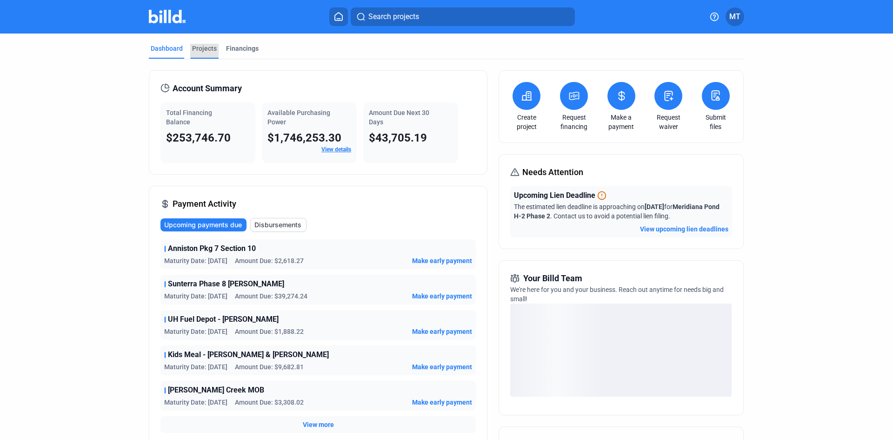
click at [199, 51] on div "Projects" at bounding box center [204, 48] width 25 height 9
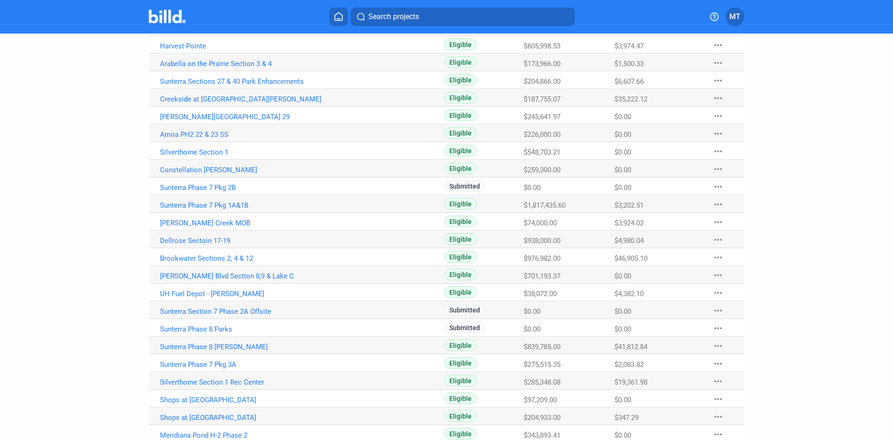
scroll to position [140, 0]
click at [233, 344] on link "Sunterra Phase 8 [PERSON_NAME]" at bounding box center [263, 344] width 206 height 8
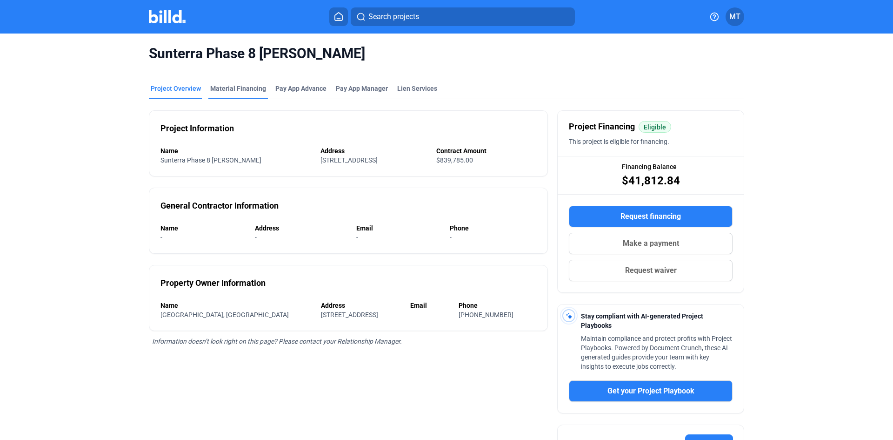
click at [242, 87] on div "Material Financing" at bounding box center [238, 88] width 56 height 9
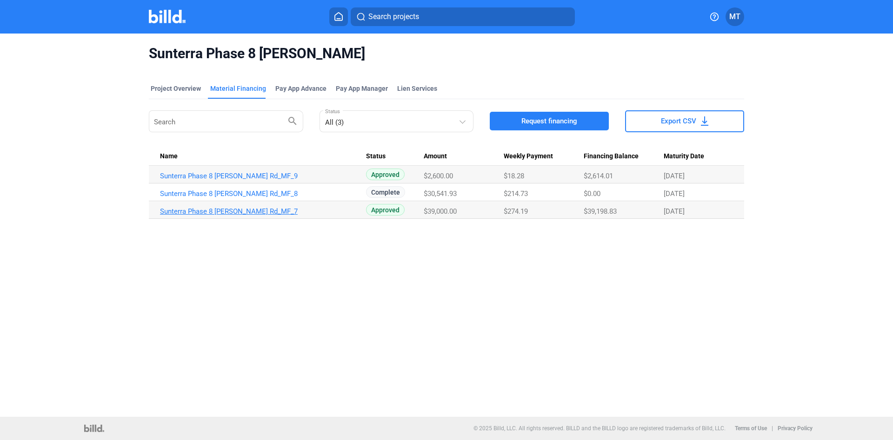
click at [203, 209] on link "Sunterra Phase 8 [PERSON_NAME] Rd_MF_7" at bounding box center [263, 211] width 206 height 8
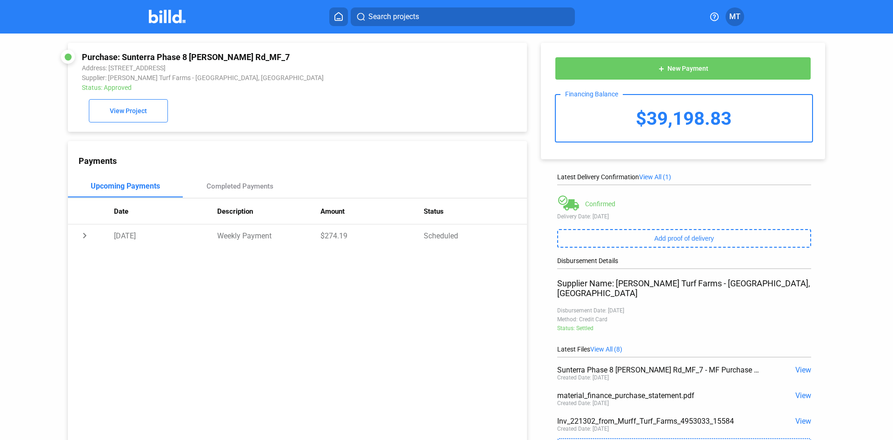
click at [153, 19] on img at bounding box center [167, 16] width 37 height 13
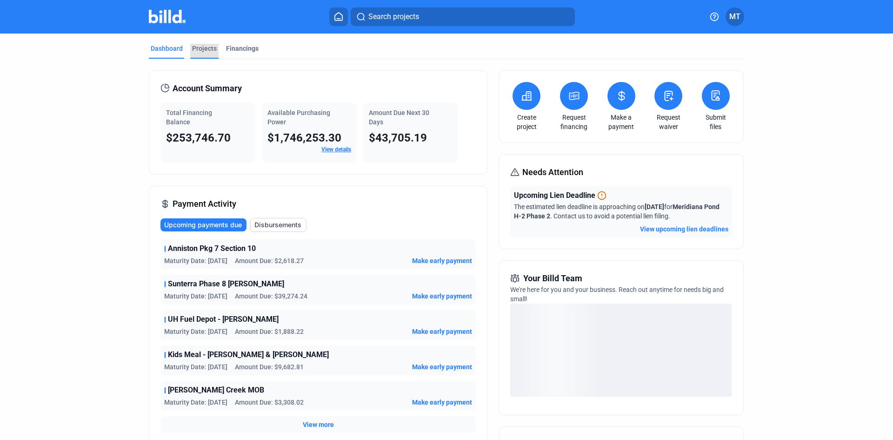
click at [201, 53] on div "Projects" at bounding box center [204, 48] width 25 height 9
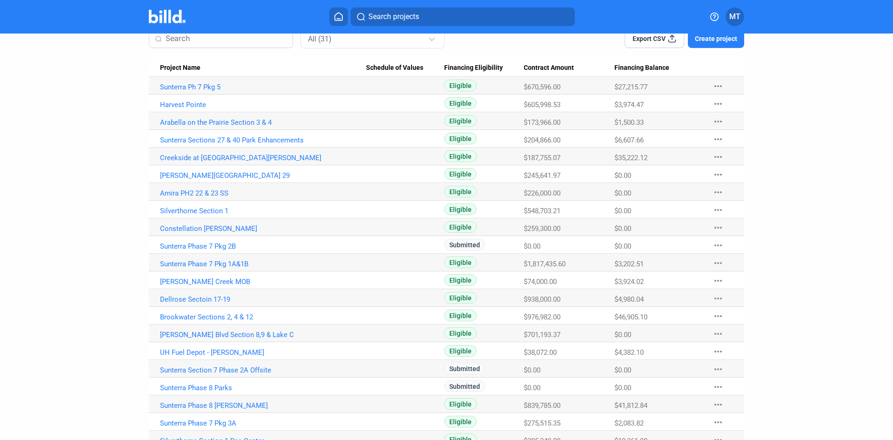
scroll to position [93, 0]
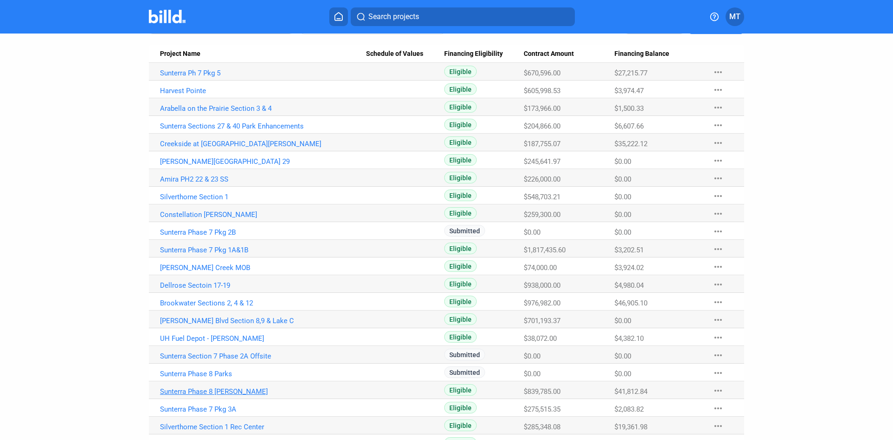
click at [232, 391] on link "Sunterra Phase 8 [PERSON_NAME]" at bounding box center [263, 391] width 206 height 8
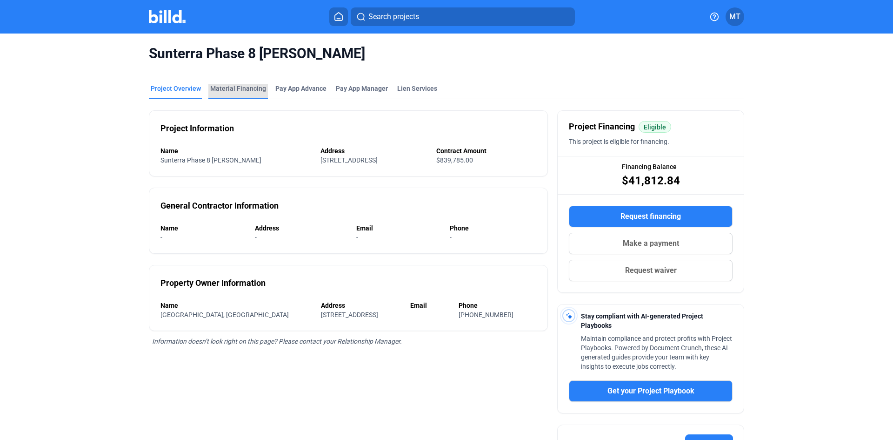
click at [242, 91] on div "Material Financing" at bounding box center [238, 88] width 56 height 9
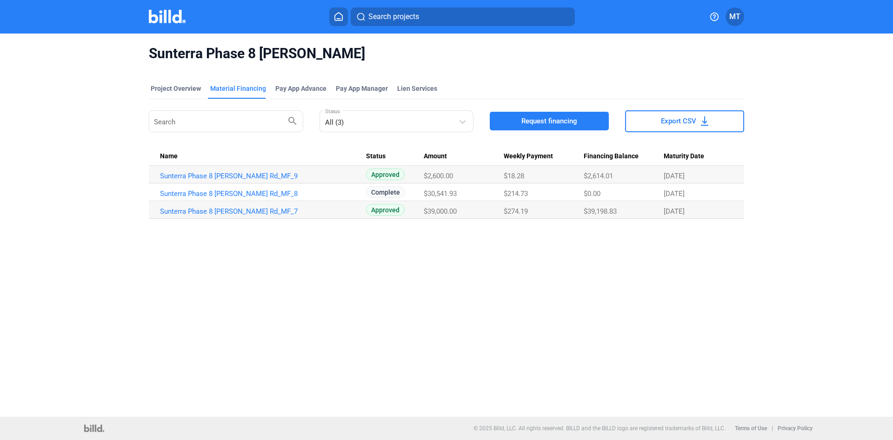
click at [553, 116] on button "Request financing" at bounding box center [549, 121] width 119 height 19
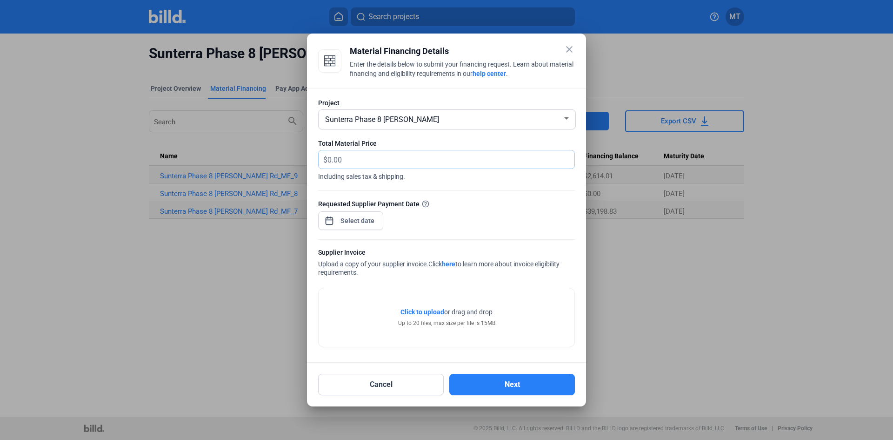
click at [360, 162] on input "text" at bounding box center [450, 159] width 247 height 18
type input "4,549.86"
click at [371, 219] on div "close Material Financing Details Enter the details below to submit your financi…" at bounding box center [446, 220] width 893 height 440
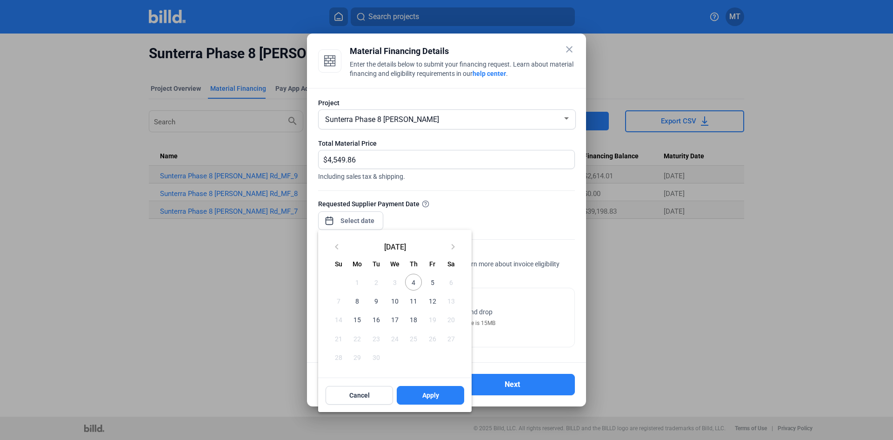
click at [434, 280] on span "5" at bounding box center [432, 281] width 17 height 17
click at [438, 390] on button "Apply" at bounding box center [430, 395] width 67 height 19
click at [438, 397] on span "Apply" at bounding box center [430, 394] width 17 height 9
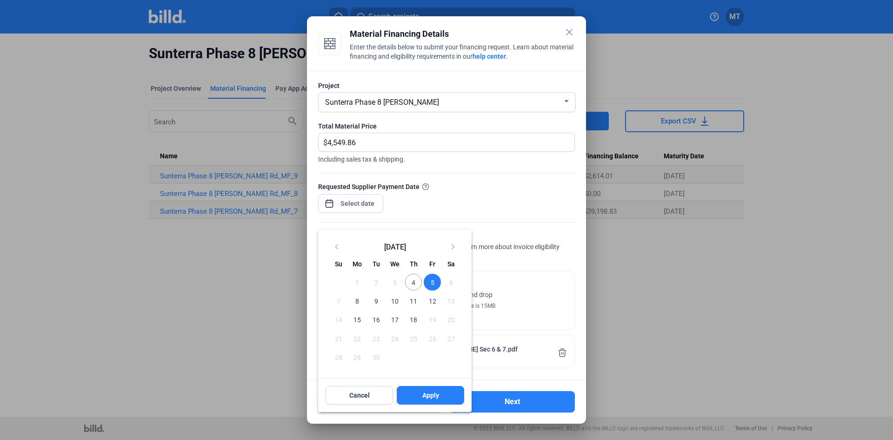
click at [434, 284] on span "5" at bounding box center [432, 281] width 17 height 17
click at [431, 395] on span "Apply" at bounding box center [430, 394] width 17 height 9
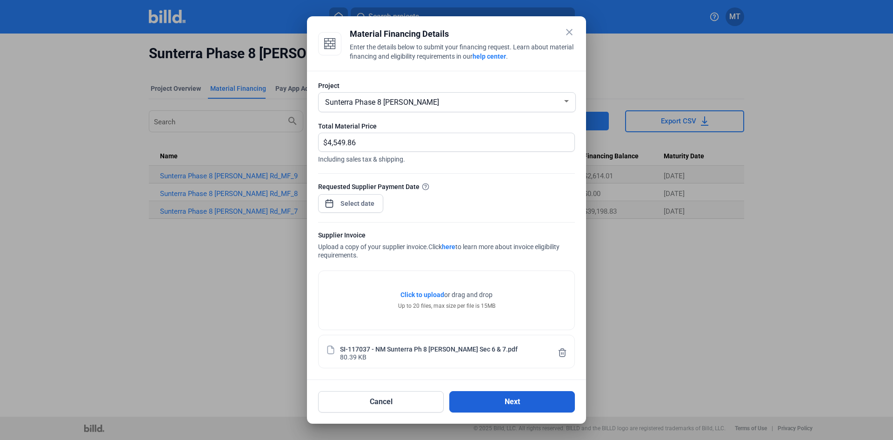
click at [511, 400] on button "Next" at bounding box center [512, 401] width 126 height 21
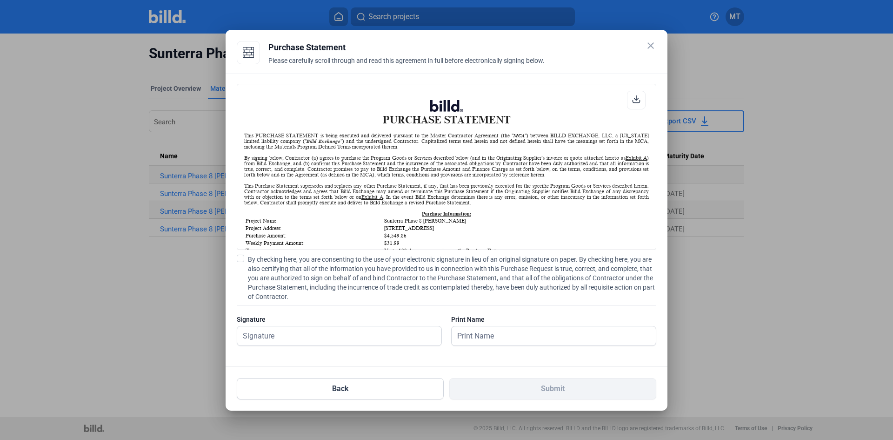
scroll to position [0, 0]
click at [243, 260] on span at bounding box center [240, 257] width 7 height 7
click at [0, 0] on input "By checking here, you are consenting to the use of your electronic signature in…" at bounding box center [0, 0] width 0 height 0
click at [287, 340] on input "text" at bounding box center [334, 335] width 194 height 19
type input "[PERSON_NAME]"
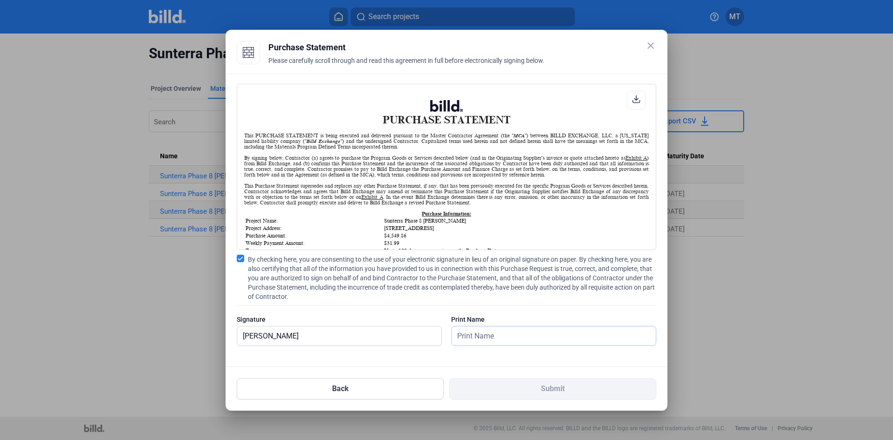
type input "[PERSON_NAME]"
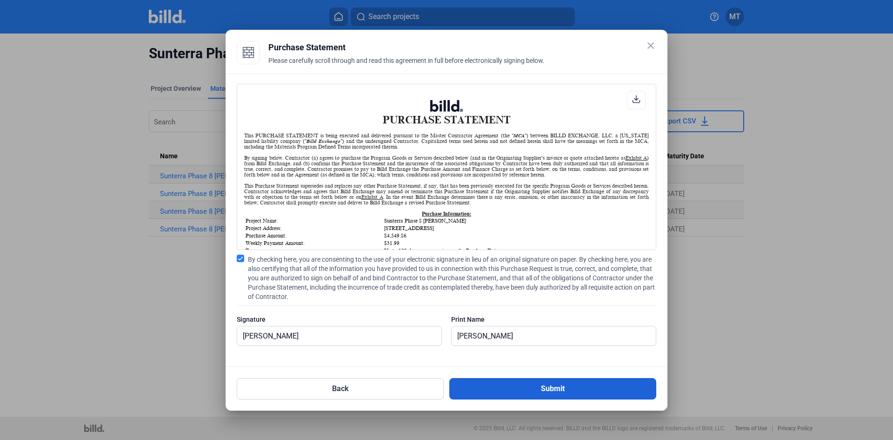
click at [566, 389] on button "Submit" at bounding box center [552, 388] width 207 height 21
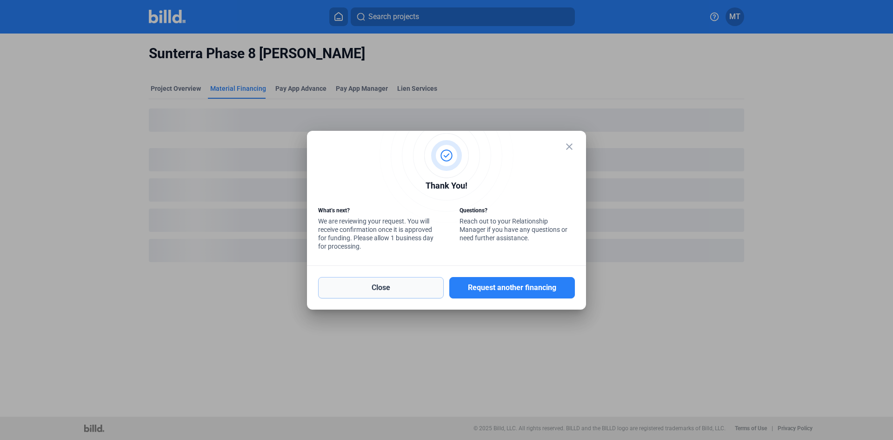
click at [400, 285] on button "Close" at bounding box center [381, 287] width 126 height 21
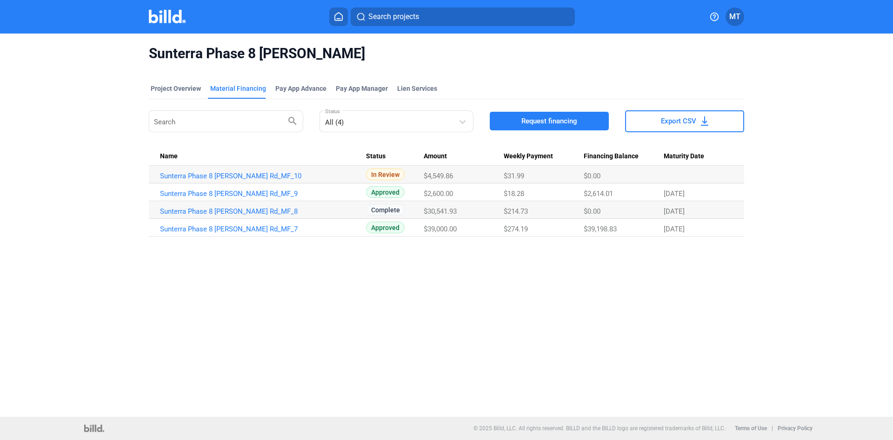
click at [173, 19] on img at bounding box center [167, 16] width 37 height 13
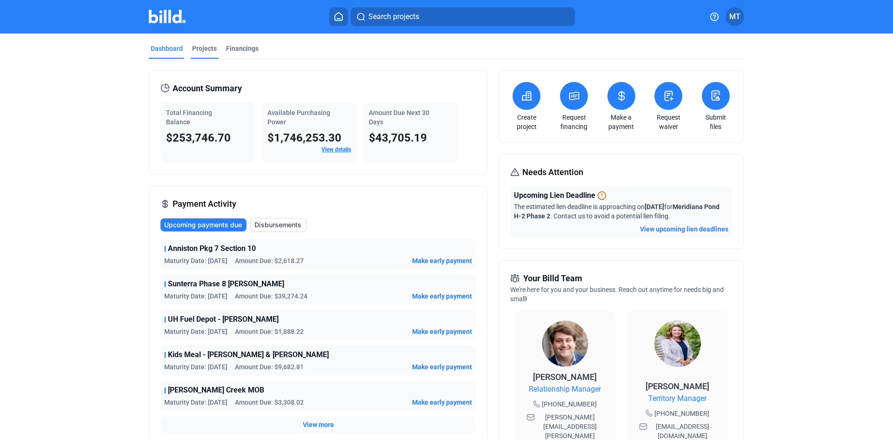
click at [210, 53] on div "Projects" at bounding box center [204, 48] width 25 height 9
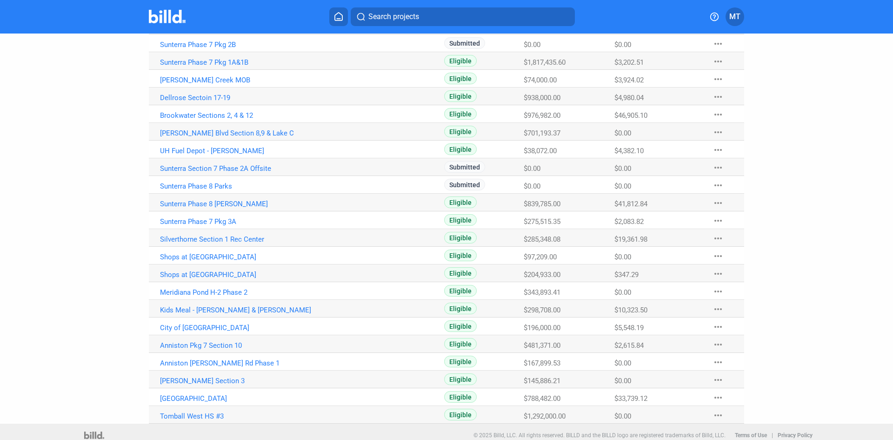
scroll to position [287, 0]
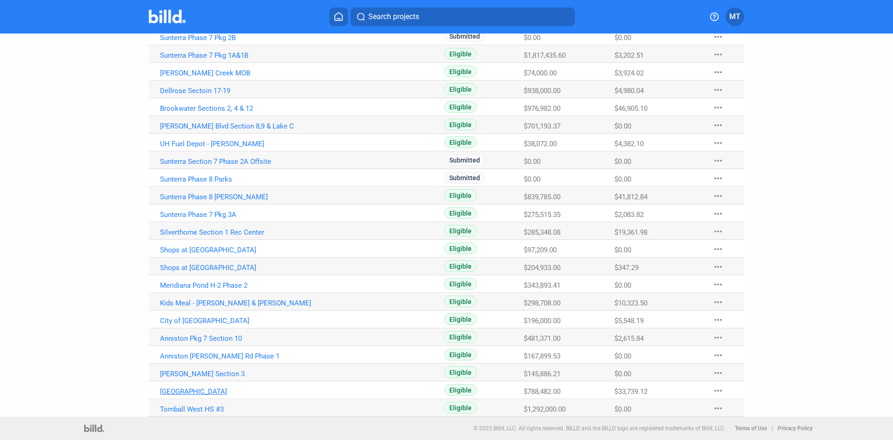
click at [210, 390] on link "[GEOGRAPHIC_DATA]" at bounding box center [263, 391] width 206 height 8
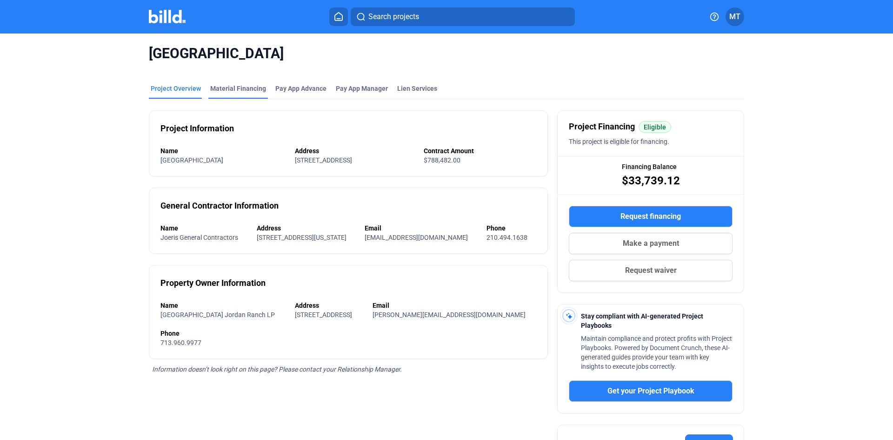
click at [246, 87] on div "Material Financing" at bounding box center [238, 88] width 56 height 9
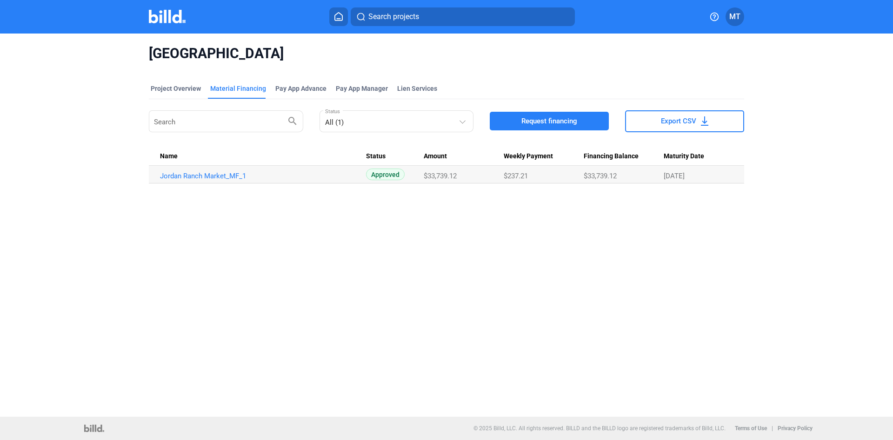
click at [533, 121] on span "Request financing" at bounding box center [549, 120] width 56 height 9
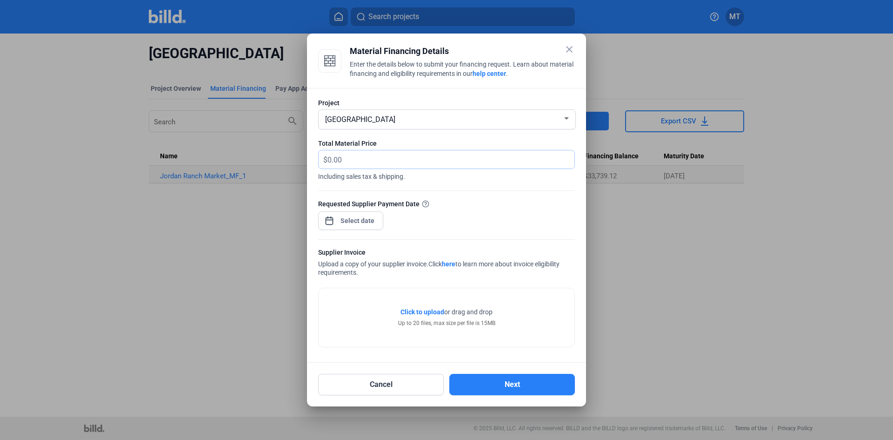
click at [349, 157] on input "text" at bounding box center [445, 159] width 236 height 18
type input "5,517.40"
click at [353, 221] on div "close Material Financing Details Enter the details below to submit your financi…" at bounding box center [446, 220] width 893 height 440
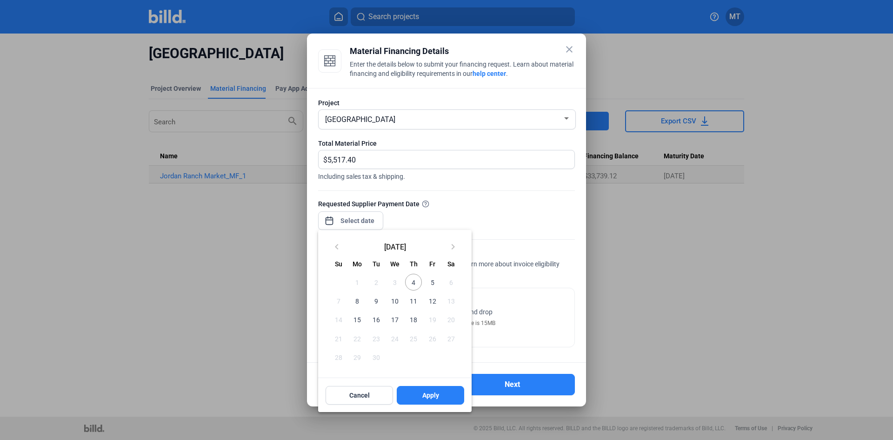
click at [434, 281] on span "5" at bounding box center [432, 281] width 17 height 17
click at [444, 389] on button "Apply" at bounding box center [430, 395] width 67 height 19
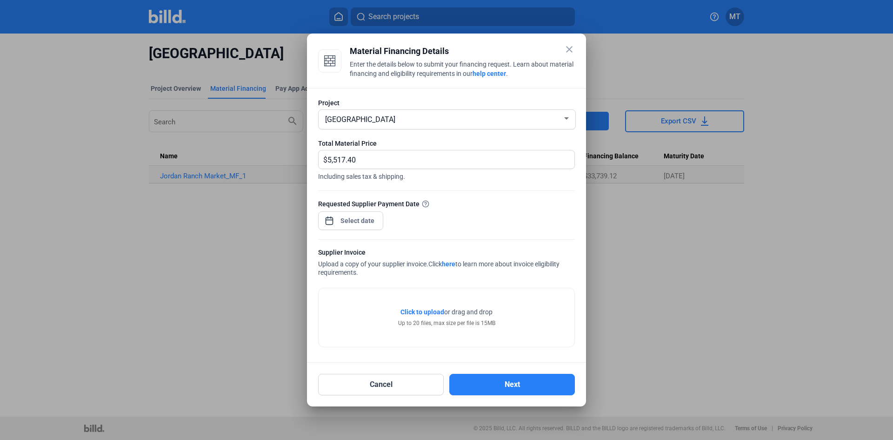
click at [522, 217] on div "Requested Supplier Payment Date" at bounding box center [446, 219] width 257 height 40
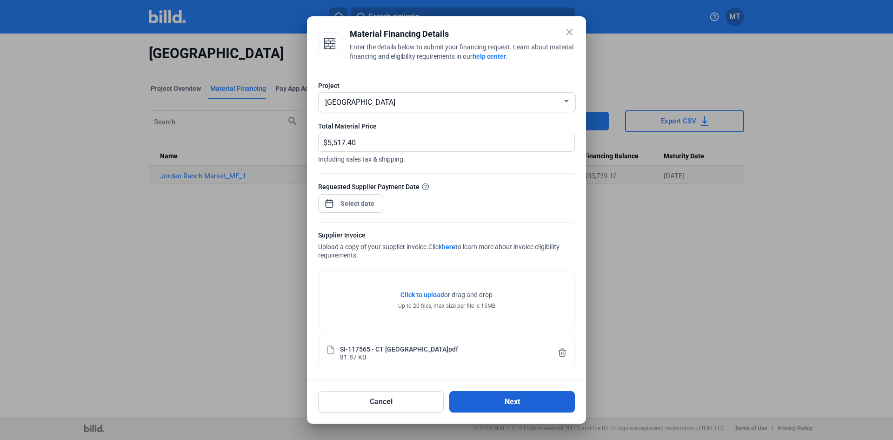
click at [500, 400] on button "Next" at bounding box center [512, 401] width 126 height 21
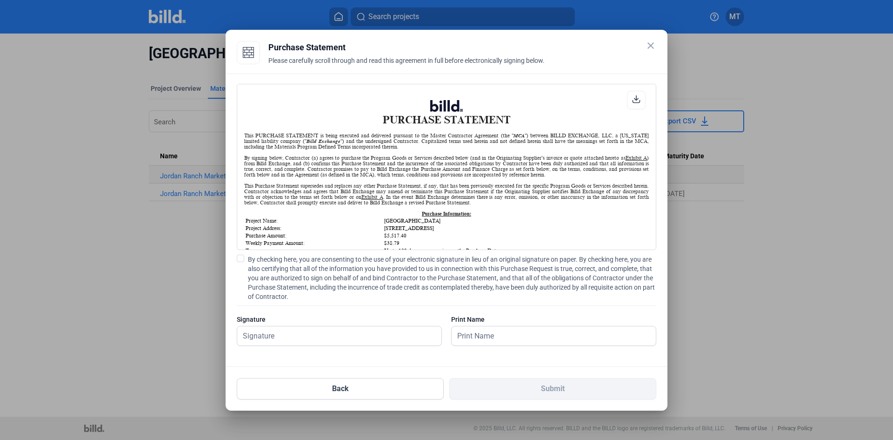
scroll to position [0, 0]
click at [241, 257] on span at bounding box center [240, 257] width 7 height 7
click at [0, 0] on input "By checking here, you are consenting to the use of your electronic signature in…" at bounding box center [0, 0] width 0 height 0
click at [272, 339] on input "text" at bounding box center [339, 335] width 204 height 19
type input "[PERSON_NAME]"
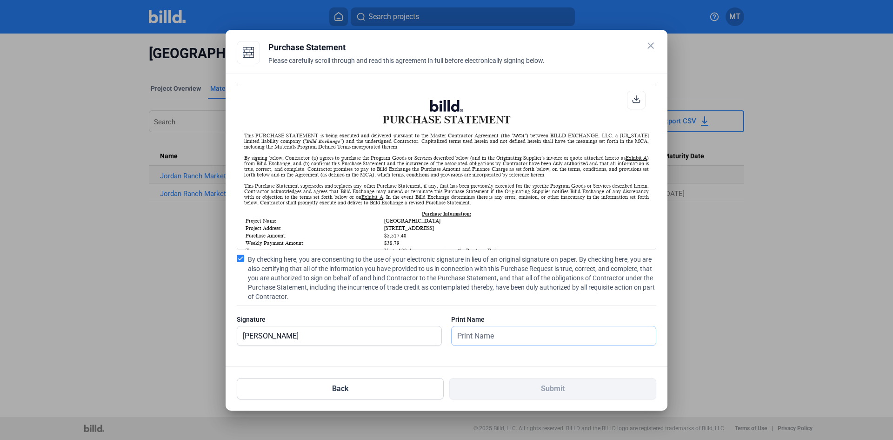
type input "[PERSON_NAME]"
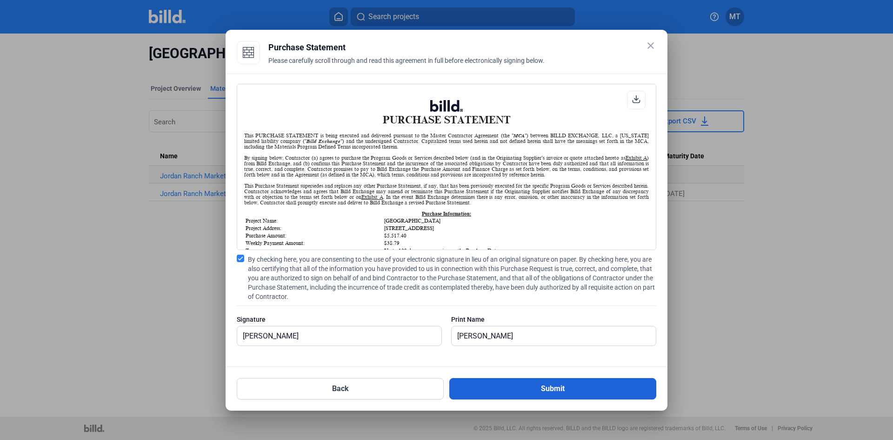
click at [578, 393] on button "Submit" at bounding box center [552, 388] width 207 height 21
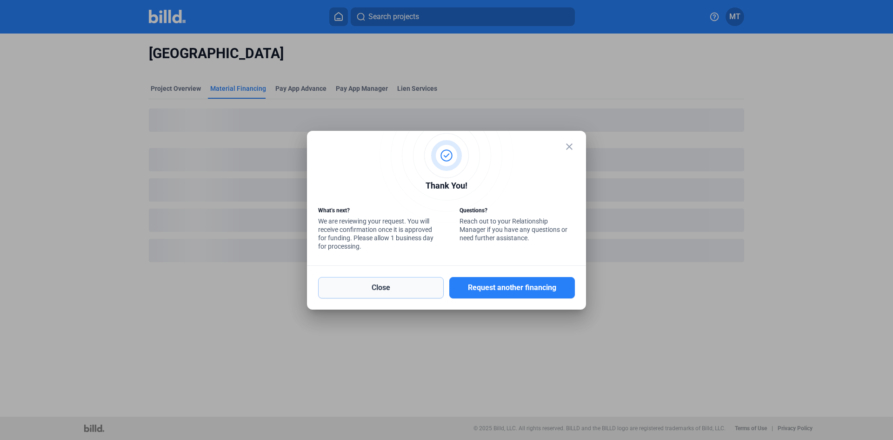
click at [368, 287] on button "Close" at bounding box center [381, 287] width 126 height 21
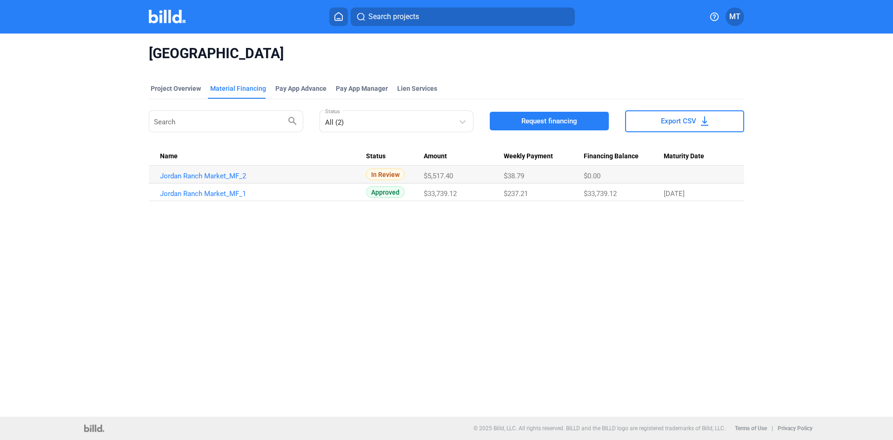
click at [160, 21] on img at bounding box center [167, 16] width 37 height 13
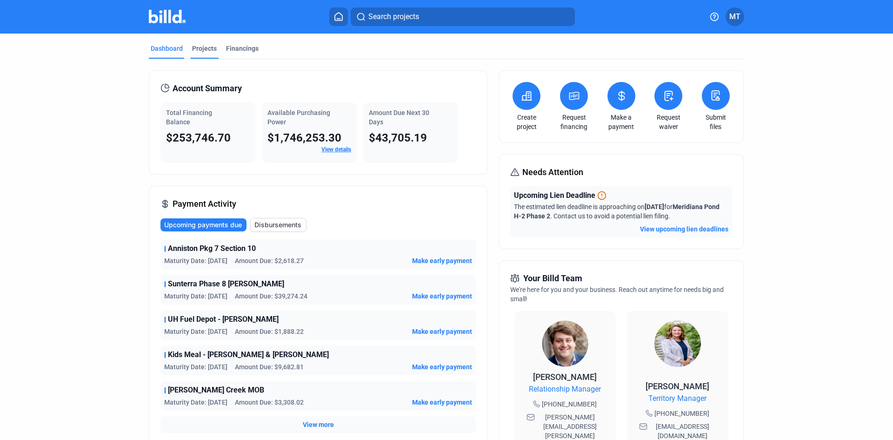
click at [203, 47] on div "Projects" at bounding box center [204, 48] width 25 height 9
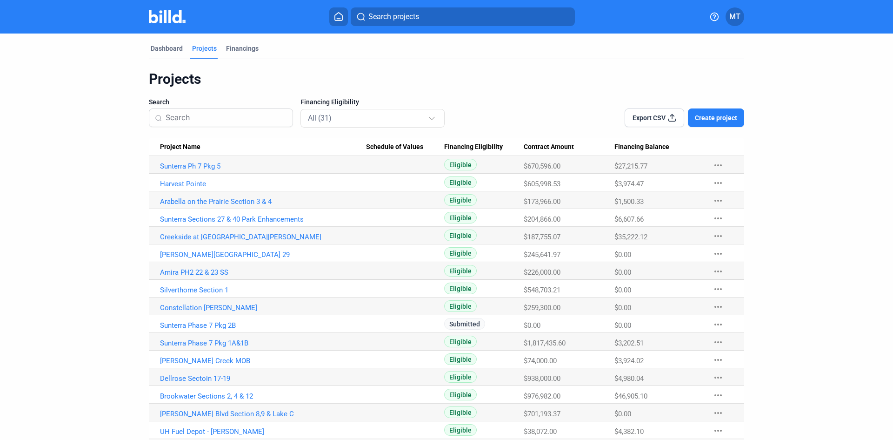
click at [724, 116] on span "Create project" at bounding box center [716, 117] width 42 height 9
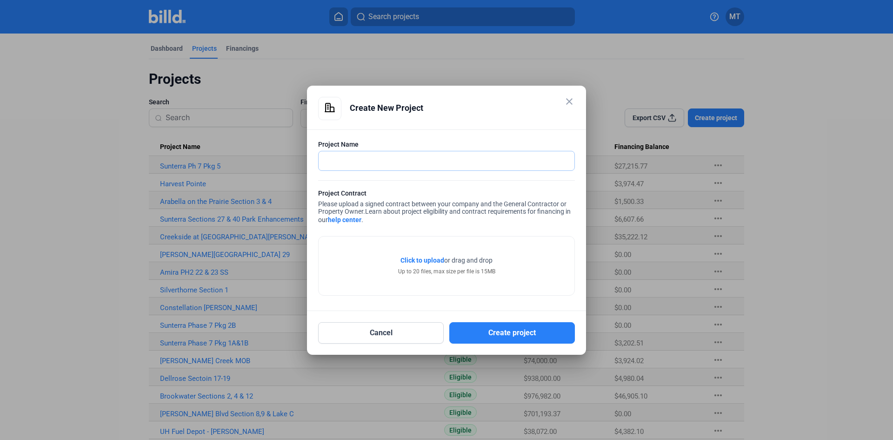
click at [393, 160] on input "text" at bounding box center [442, 160] width 246 height 19
type input "Sierra Vista Section 10"
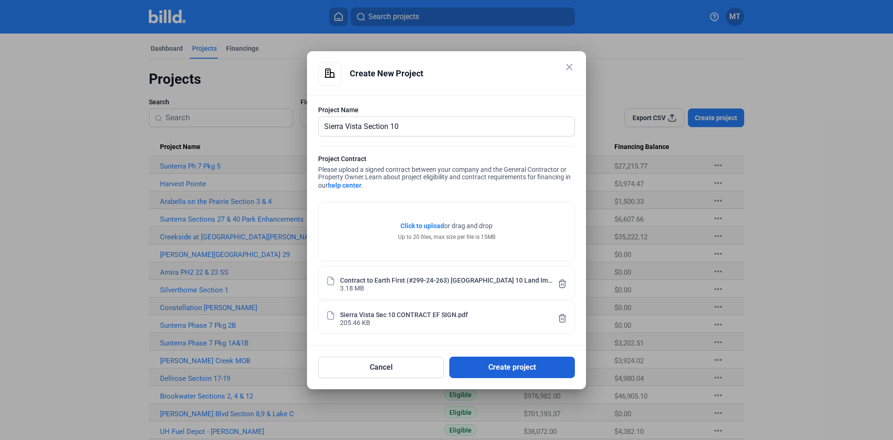
click at [517, 364] on button "Create project" at bounding box center [512, 366] width 126 height 21
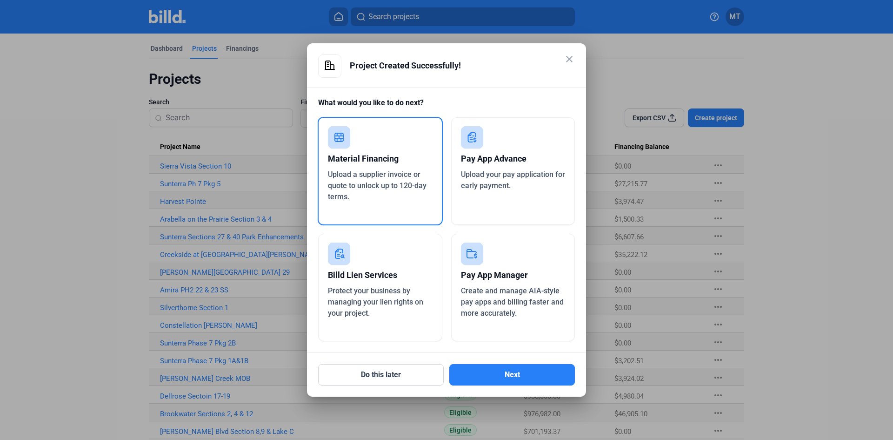
click at [569, 60] on mat-icon "close" at bounding box center [569, 58] width 11 height 11
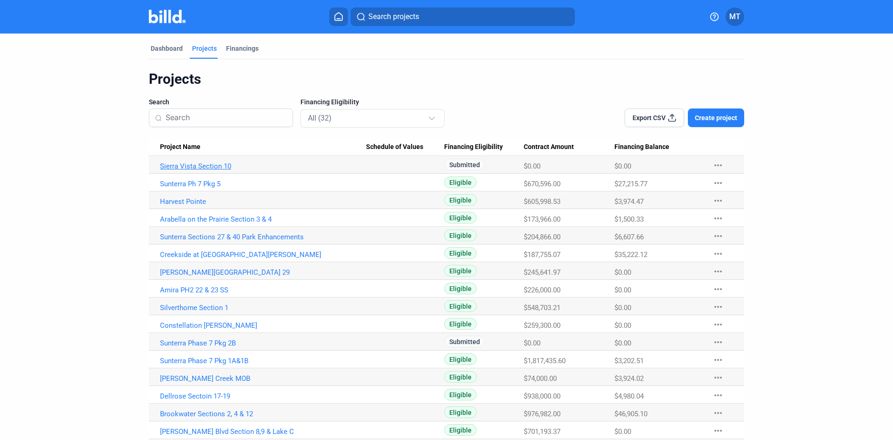
click at [207, 164] on link "Sierra Vista Section 10" at bounding box center [263, 166] width 206 height 8
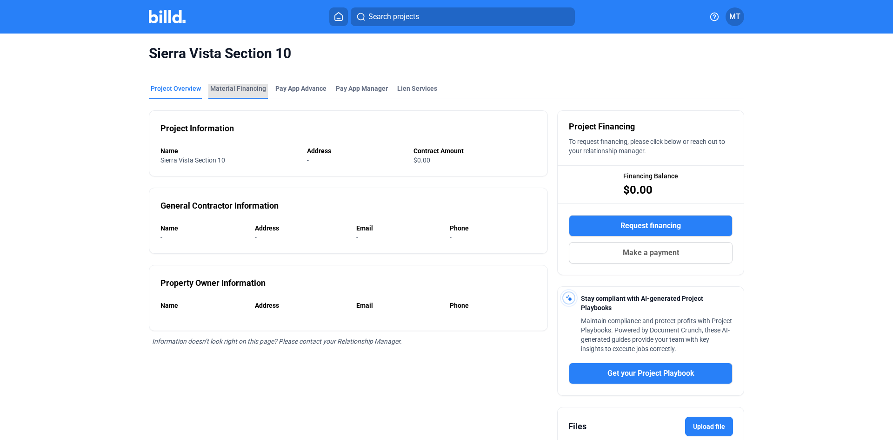
click at [244, 86] on div "Material Financing" at bounding box center [238, 88] width 56 height 9
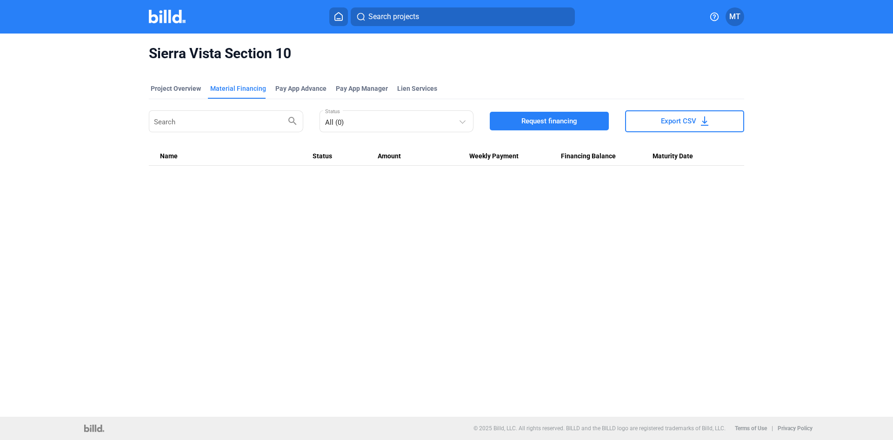
click at [562, 121] on span "Request financing" at bounding box center [549, 120] width 56 height 9
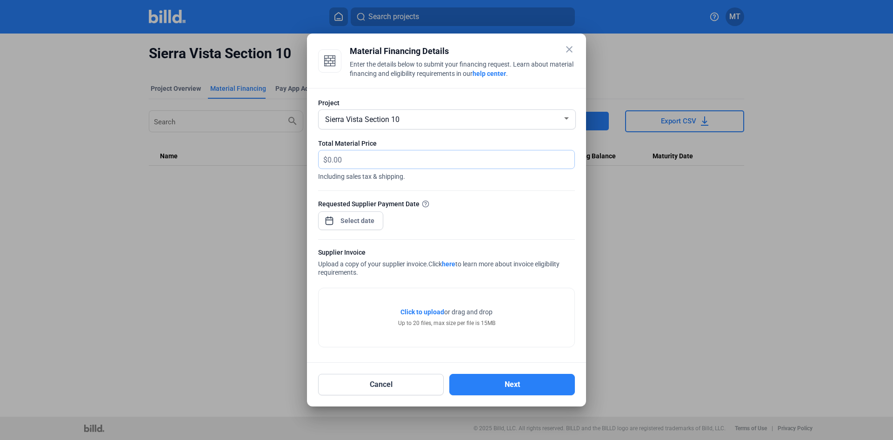
click at [354, 156] on input "text" at bounding box center [450, 159] width 247 height 18
type input "12,886.12"
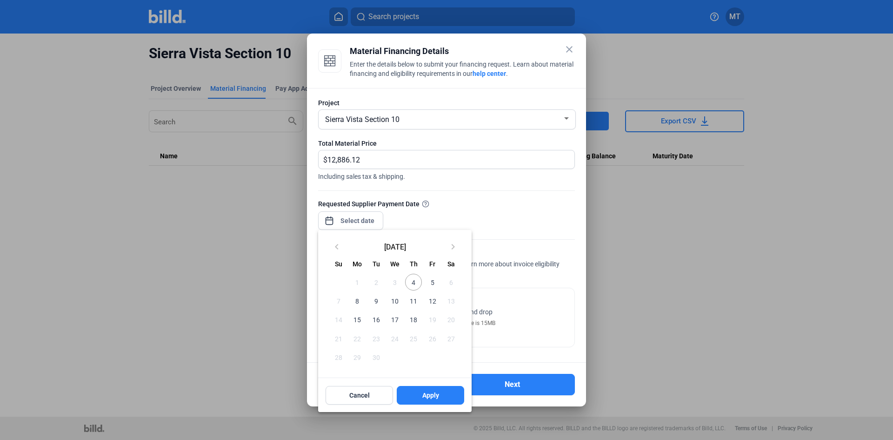
click at [358, 222] on div "close Material Financing Details Enter the details below to submit your financi…" at bounding box center [446, 220] width 893 height 440
click at [393, 301] on span "10" at bounding box center [394, 300] width 17 height 17
click at [424, 395] on span "Apply" at bounding box center [430, 394] width 17 height 9
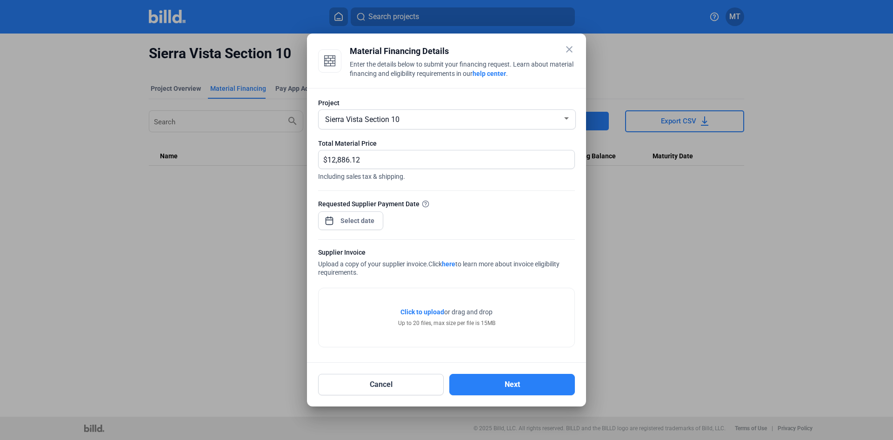
click at [380, 235] on div at bounding box center [446, 234] width 257 height 9
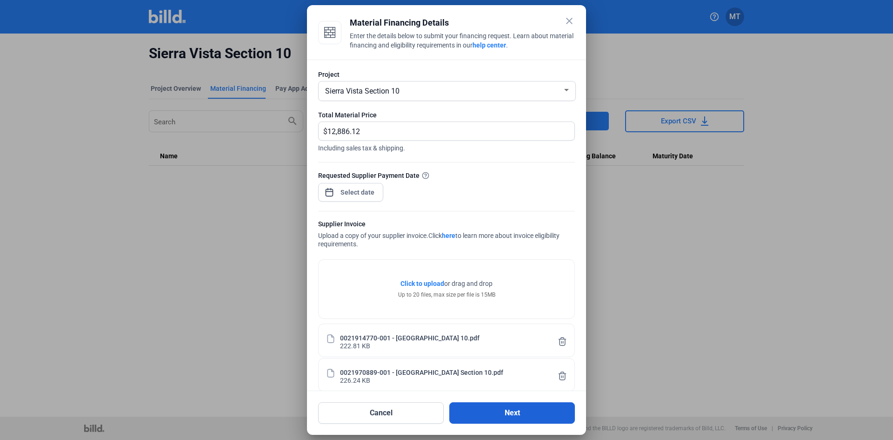
click at [529, 412] on button "Next" at bounding box center [512, 412] width 126 height 21
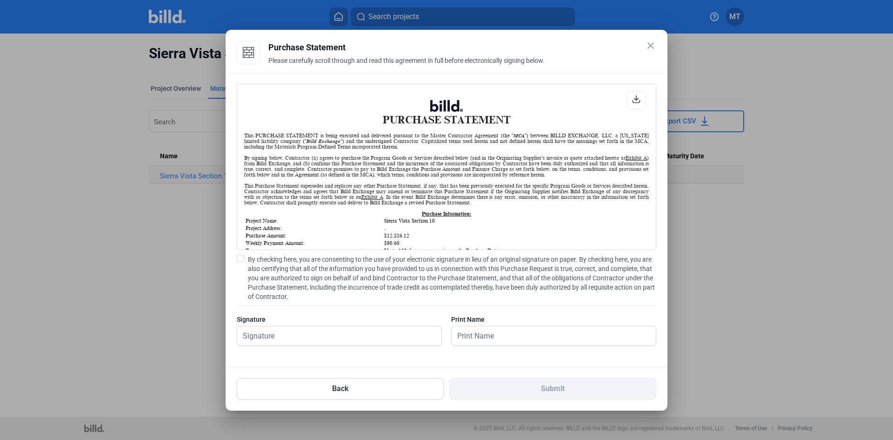
scroll to position [0, 0]
click at [243, 255] on span at bounding box center [240, 257] width 7 height 7
click at [0, 0] on input "By checking here, you are consenting to the use of your electronic signature in…" at bounding box center [0, 0] width 0 height 0
click at [286, 332] on input "text" at bounding box center [339, 335] width 204 height 19
type input "[PERSON_NAME]"
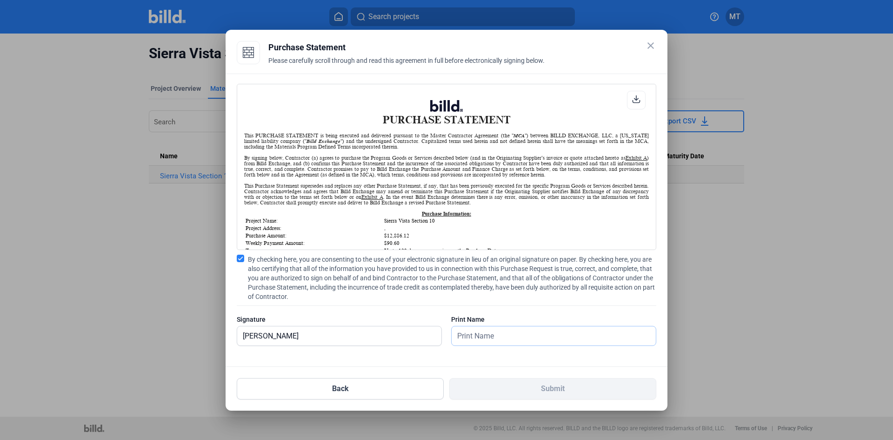
type input "[PERSON_NAME]"
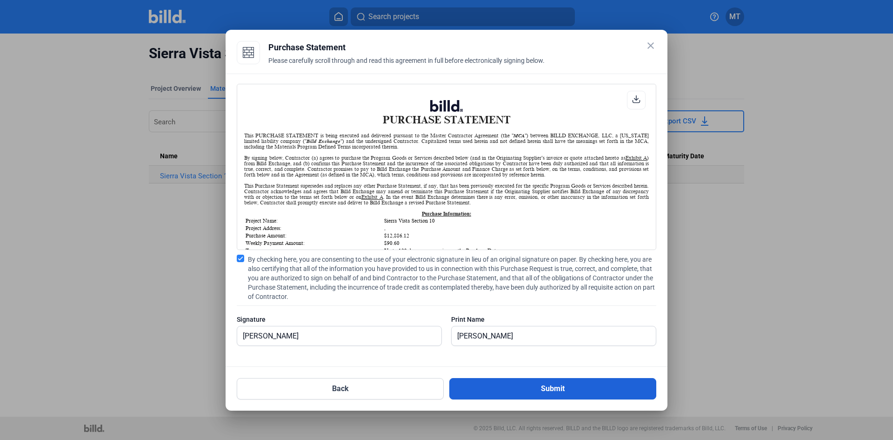
click at [518, 389] on button "Submit" at bounding box center [552, 388] width 207 height 21
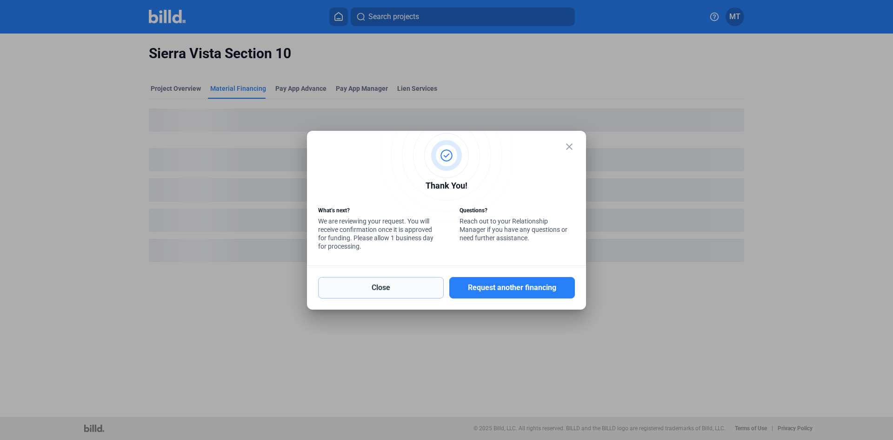
click at [426, 281] on button "Close" at bounding box center [381, 287] width 126 height 21
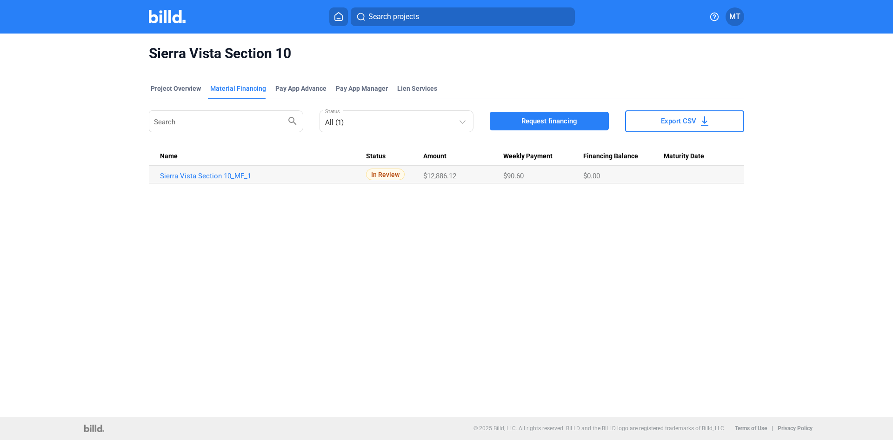
click at [167, 14] on img at bounding box center [167, 16] width 37 height 13
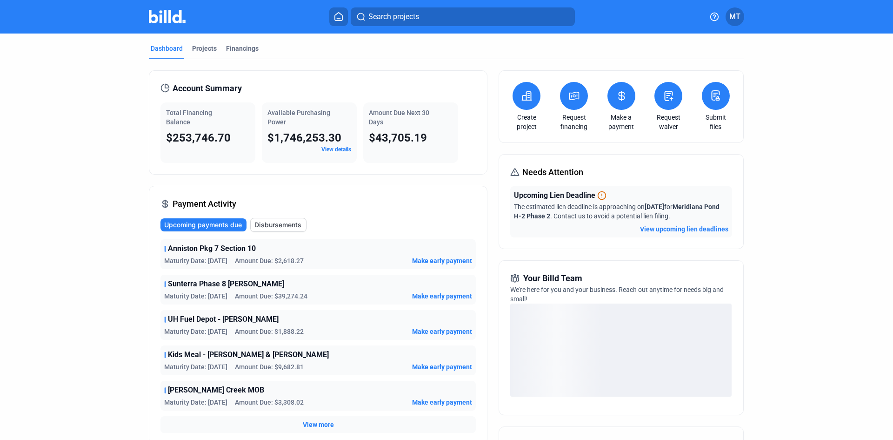
click at [528, 99] on icon at bounding box center [526, 96] width 9 height 8
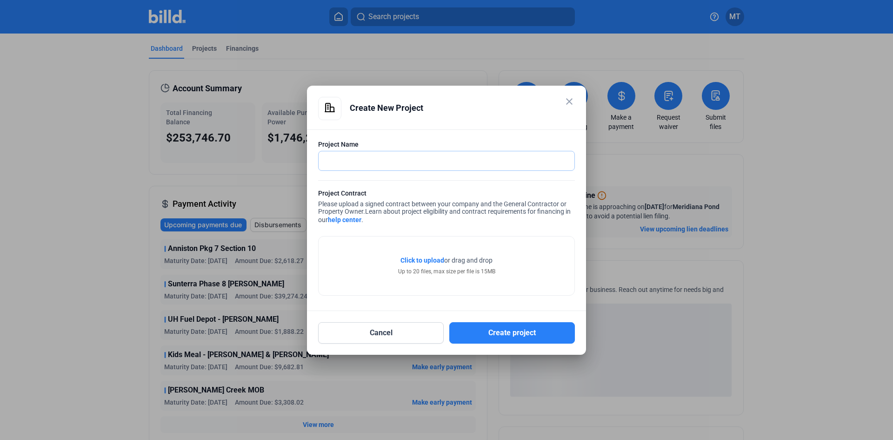
click at [343, 158] on input "text" at bounding box center [447, 160] width 256 height 19
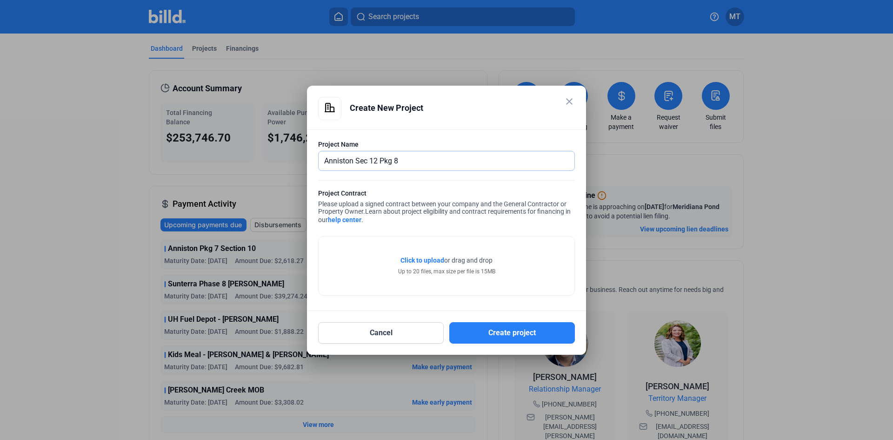
type input "Anniston Sec 12 Pkg 8"
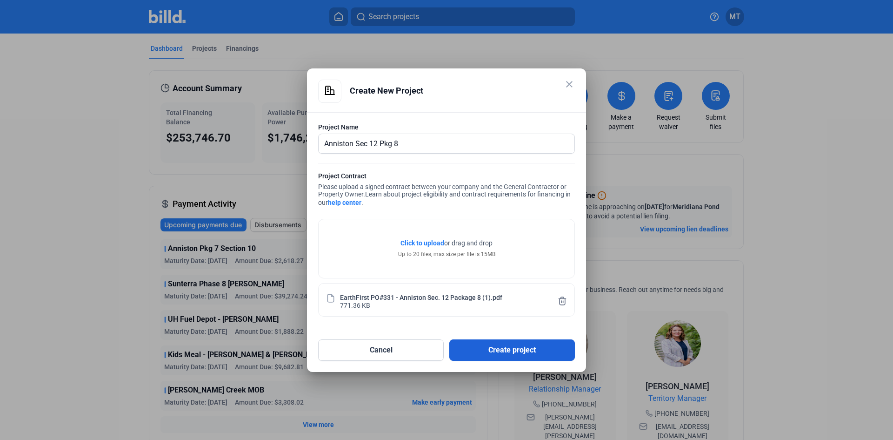
click at [526, 349] on button "Create project" at bounding box center [512, 349] width 126 height 21
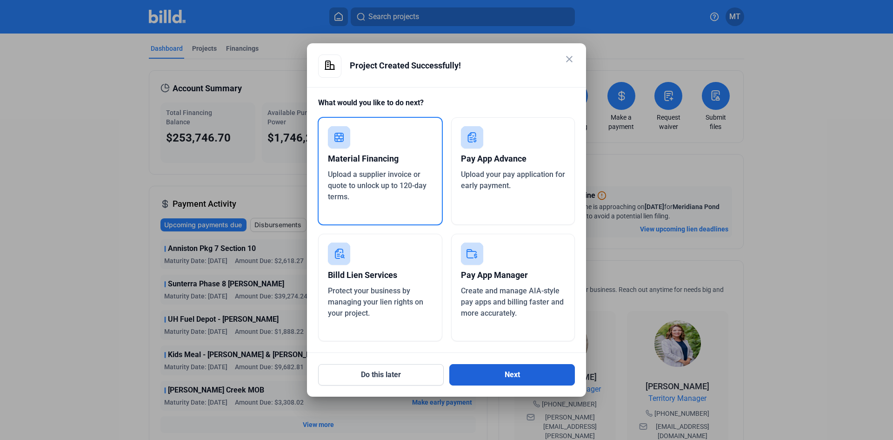
click at [496, 375] on button "Next" at bounding box center [512, 374] width 126 height 21
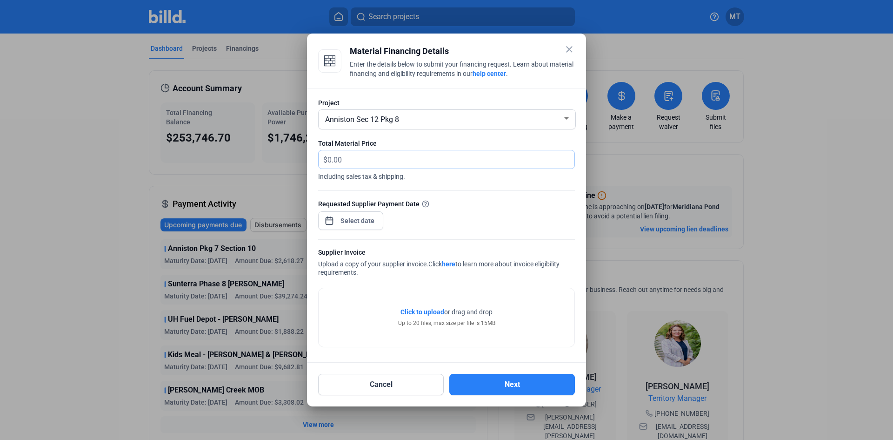
click at [364, 161] on input "text" at bounding box center [445, 159] width 236 height 18
type input "35,027.02"
click at [365, 220] on div "close Material Financing Details Enter the details below to submit your financi…" at bounding box center [446, 220] width 893 height 440
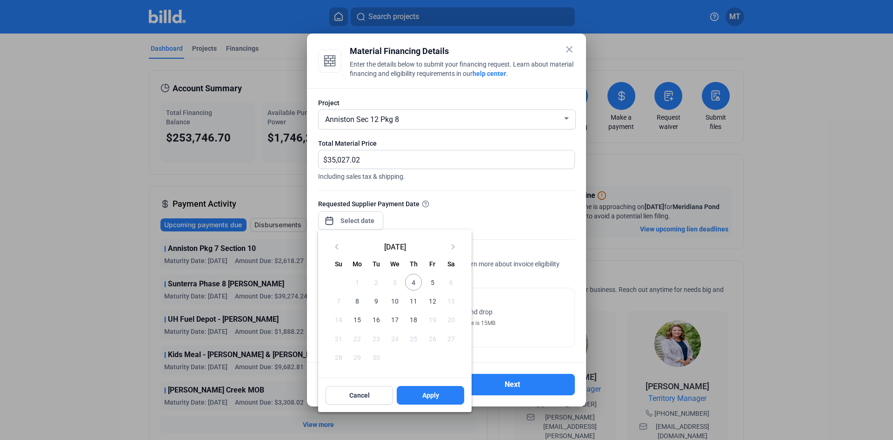
click at [394, 299] on span "10" at bounding box center [394, 300] width 17 height 17
click at [413, 391] on button "Apply" at bounding box center [430, 395] width 67 height 19
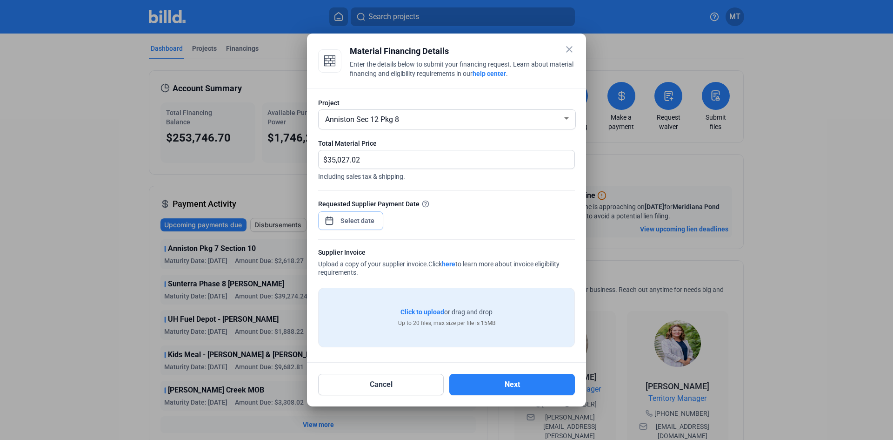
type input "[DATE]"
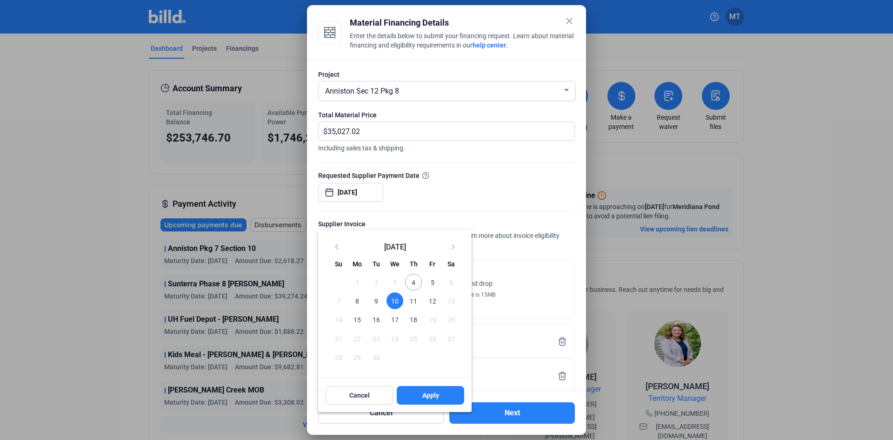
click at [396, 303] on span "10" at bounding box center [394, 300] width 17 height 17
click at [433, 397] on span "Apply" at bounding box center [430, 394] width 17 height 9
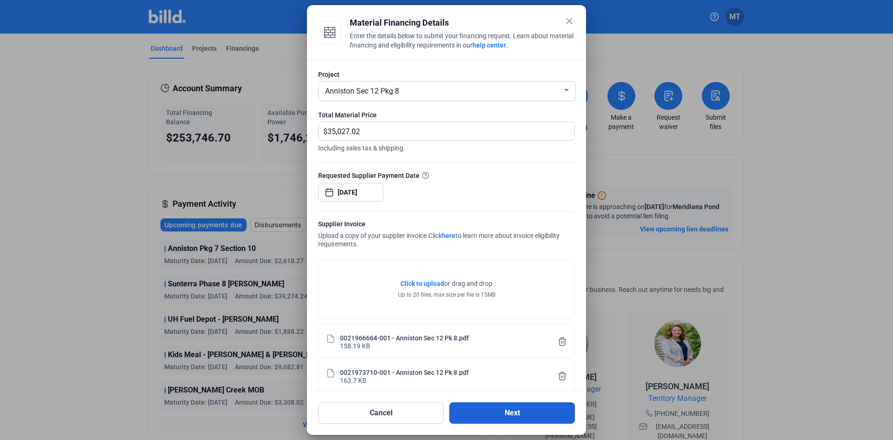
click at [524, 410] on button "Next" at bounding box center [512, 412] width 126 height 21
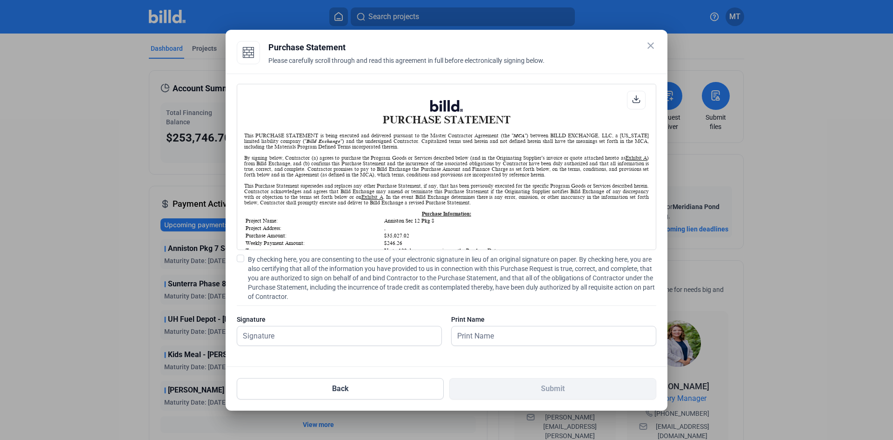
scroll to position [0, 0]
click at [243, 259] on span at bounding box center [240, 257] width 7 height 7
click at [0, 0] on input "By checking here, you are consenting to the use of your electronic signature in…" at bounding box center [0, 0] width 0 height 0
click at [289, 339] on input "text" at bounding box center [334, 335] width 194 height 19
type input "[PERSON_NAME]"
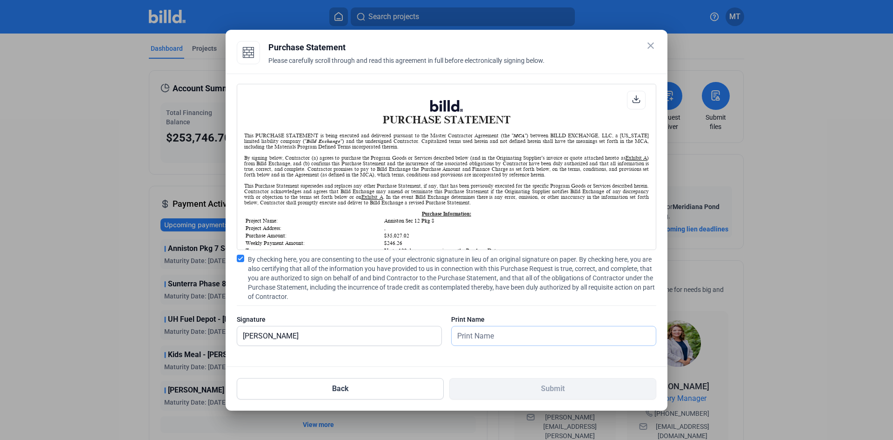
type input "[PERSON_NAME]"
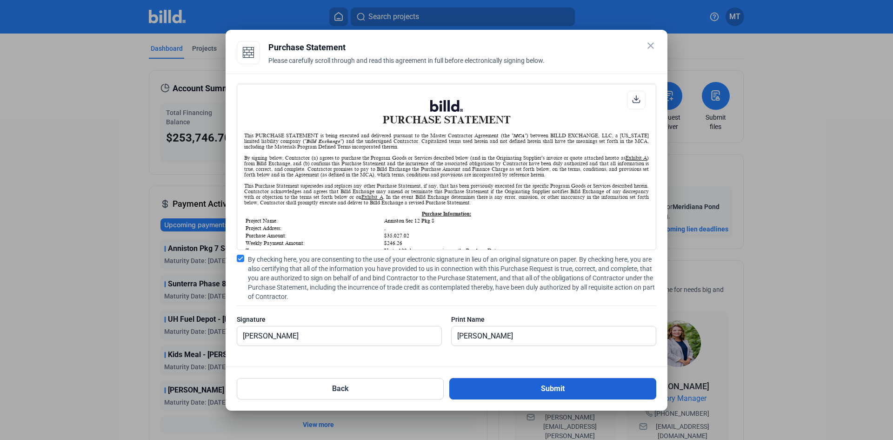
click at [504, 381] on button "Submit" at bounding box center [552, 388] width 207 height 21
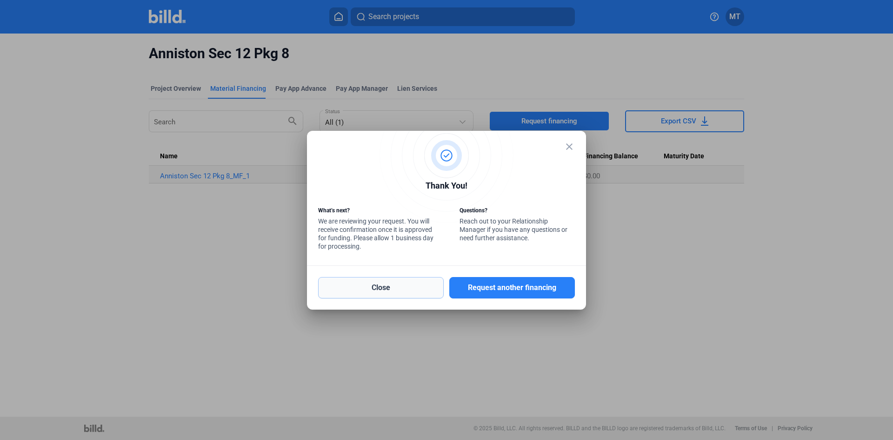
click at [386, 293] on button "Close" at bounding box center [381, 287] width 126 height 21
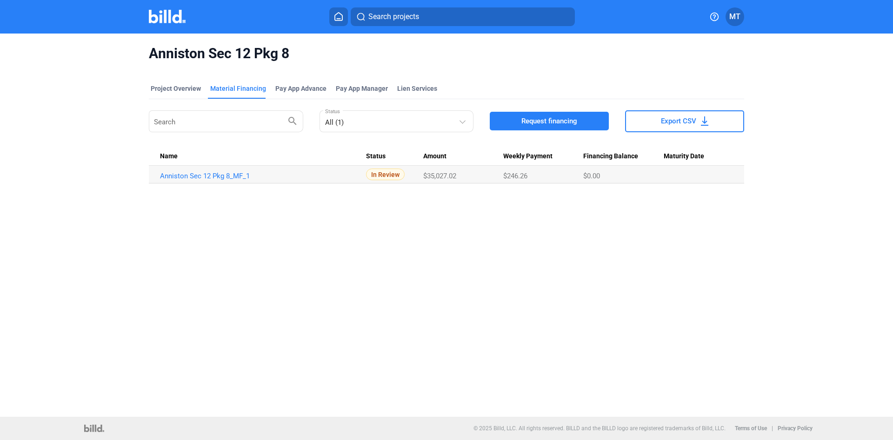
click at [163, 17] on img at bounding box center [167, 16] width 37 height 13
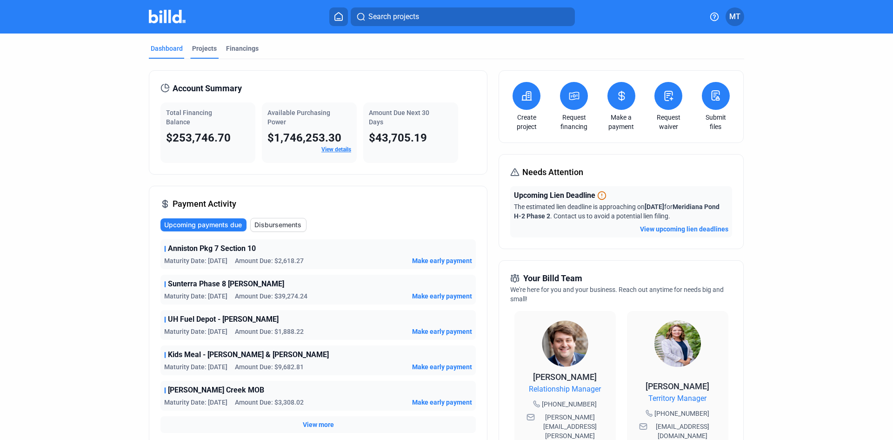
click at [197, 51] on div "Projects" at bounding box center [204, 48] width 25 height 9
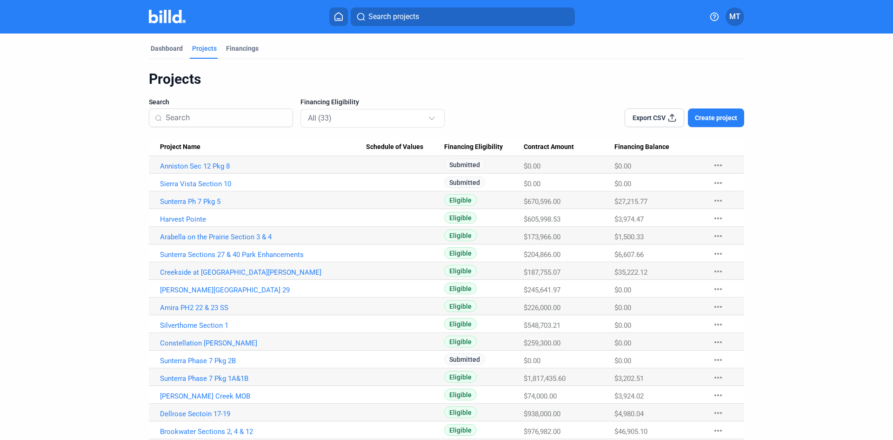
click at [712, 119] on span "Create project" at bounding box center [716, 117] width 42 height 9
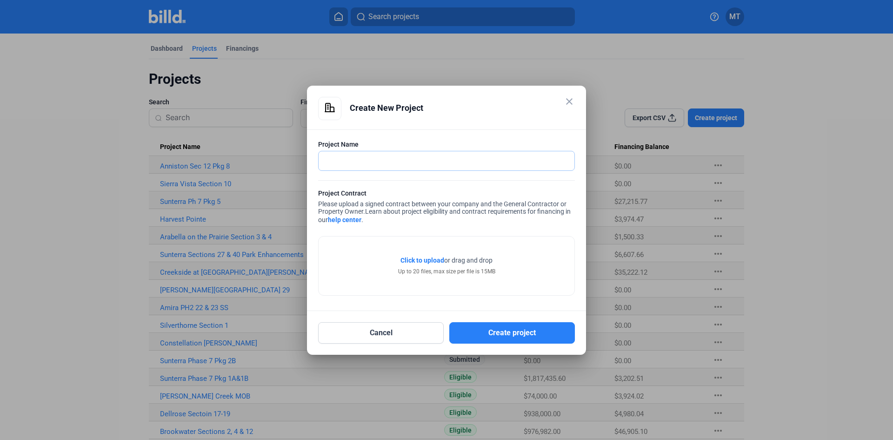
click at [361, 160] on input "text" at bounding box center [442, 160] width 246 height 19
type input "[PERSON_NAME][GEOGRAPHIC_DATA] Sec 30&25 Streetscape"
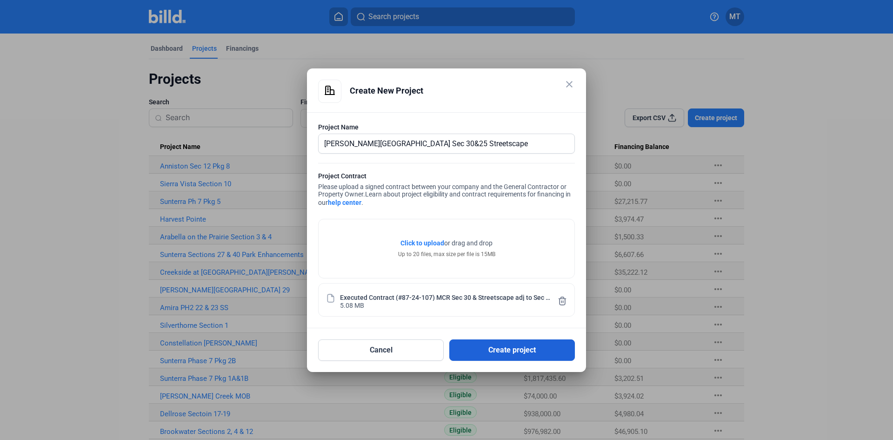
click at [521, 341] on button "Create project" at bounding box center [512, 349] width 126 height 21
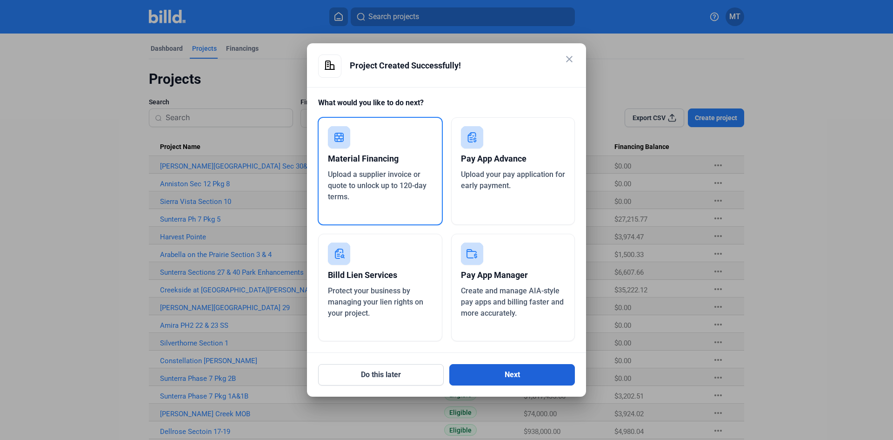
click at [505, 370] on button "Next" at bounding box center [512, 374] width 126 height 21
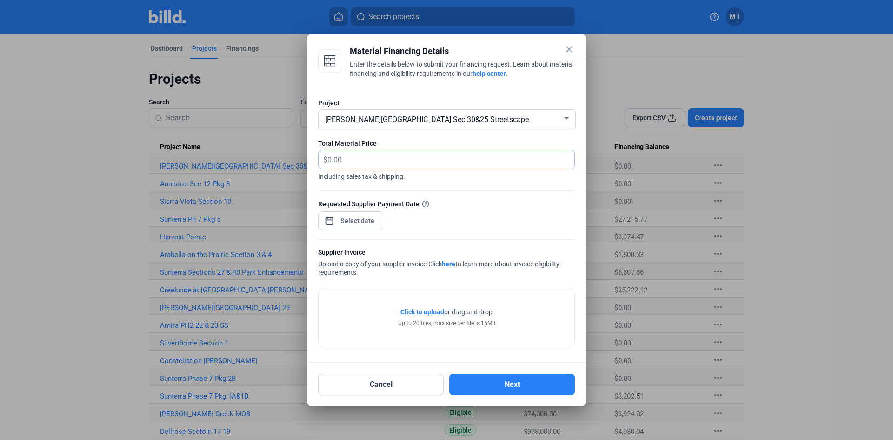
click at [407, 154] on input "text" at bounding box center [445, 159] width 236 height 18
type input "39,905.41"
click at [349, 225] on div "close Material Financing Details Enter the details below to submit your financi…" at bounding box center [446, 220] width 893 height 440
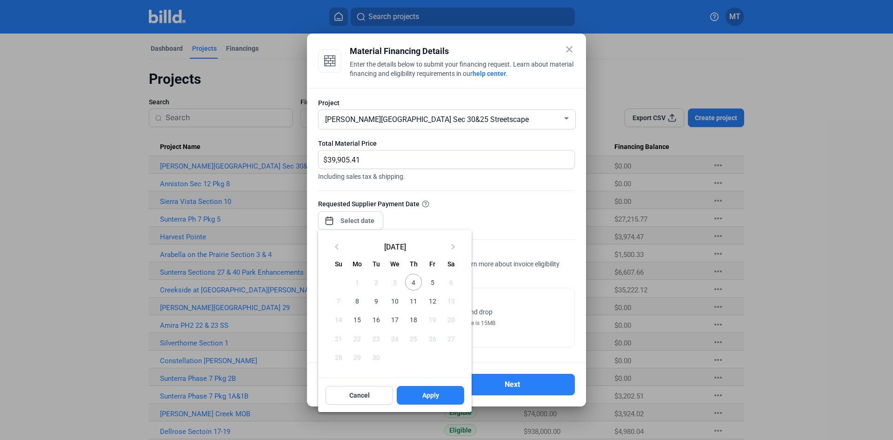
click at [397, 298] on span "10" at bounding box center [394, 300] width 17 height 17
click at [417, 395] on button "Apply" at bounding box center [430, 395] width 67 height 19
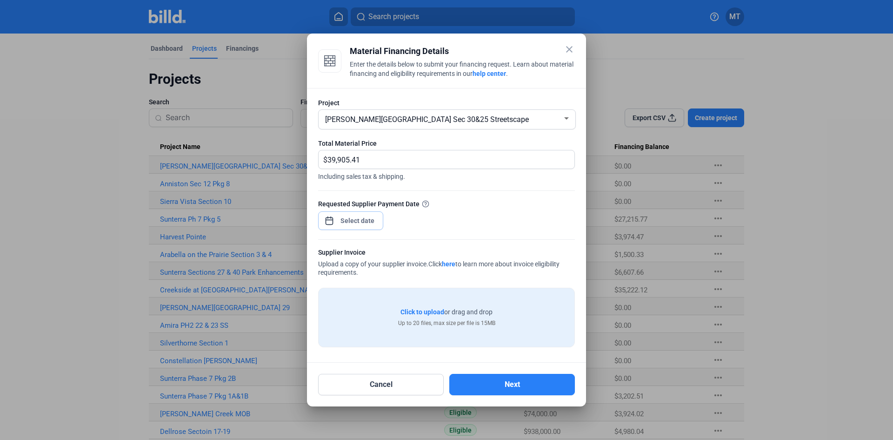
type input "[DATE]"
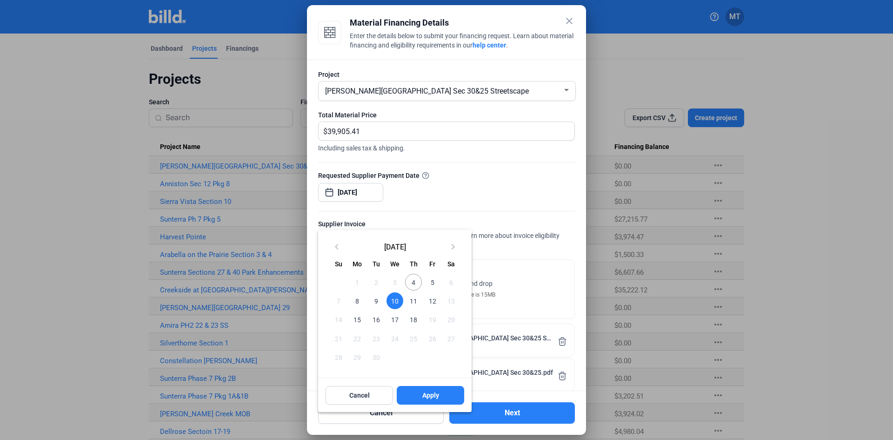
click at [393, 298] on span "10" at bounding box center [394, 300] width 17 height 17
click at [439, 393] on span "Apply" at bounding box center [430, 394] width 17 height 9
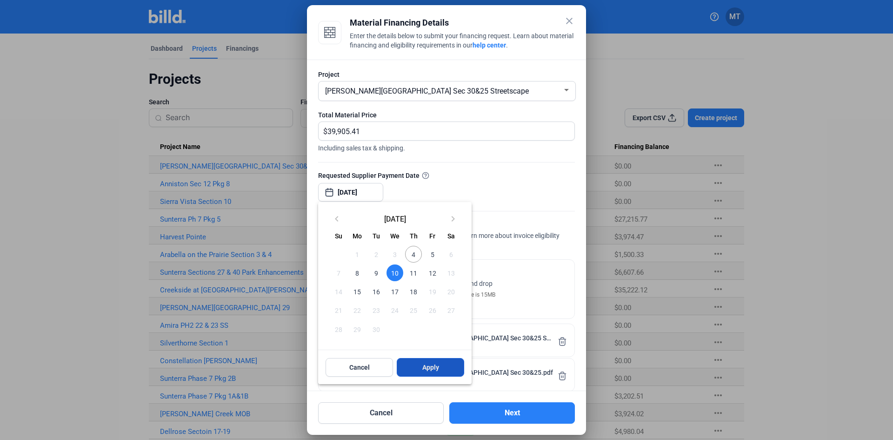
click at [415, 372] on button "Apply" at bounding box center [430, 367] width 67 height 19
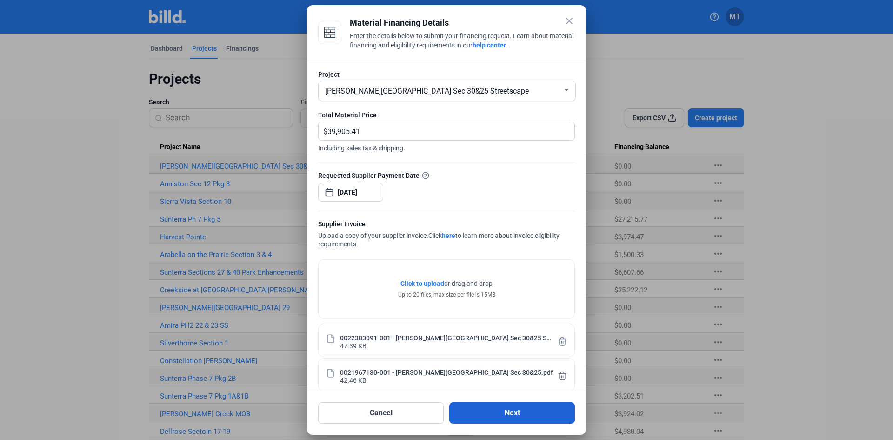
click at [517, 413] on button "Next" at bounding box center [512, 412] width 126 height 21
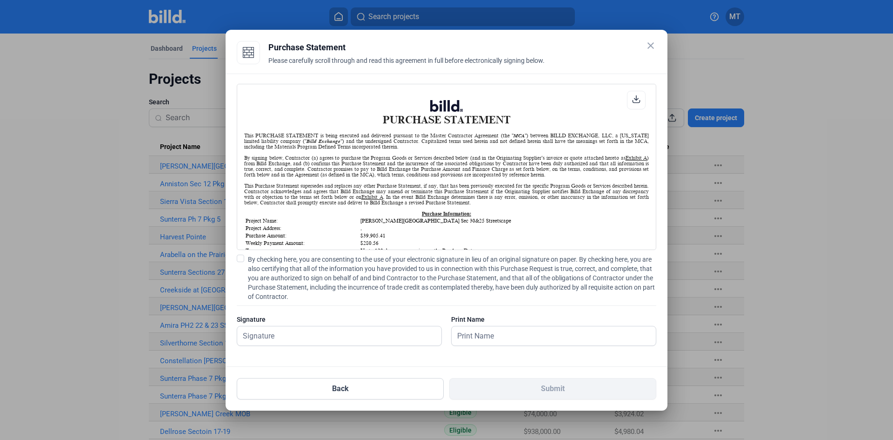
scroll to position [0, 0]
click at [241, 260] on span at bounding box center [240, 257] width 7 height 7
click at [0, 0] on input "By checking here, you are consenting to the use of your electronic signature in…" at bounding box center [0, 0] width 0 height 0
click at [264, 332] on input "text" at bounding box center [339, 335] width 204 height 19
type input "[PERSON_NAME]"
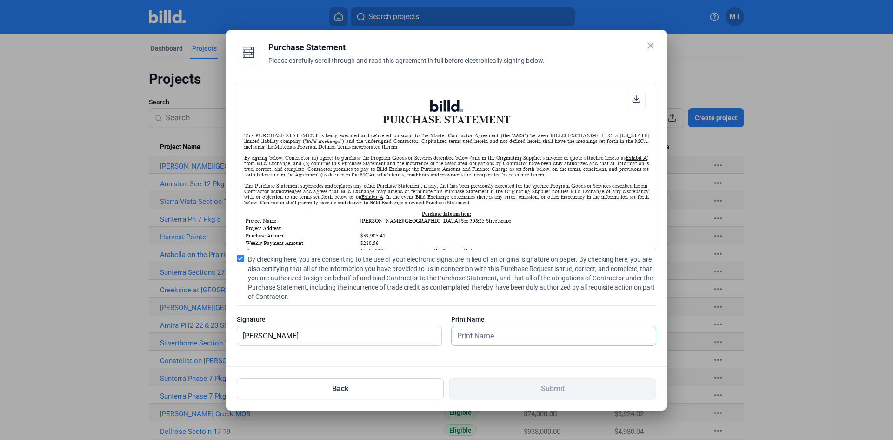
type input "[PERSON_NAME]"
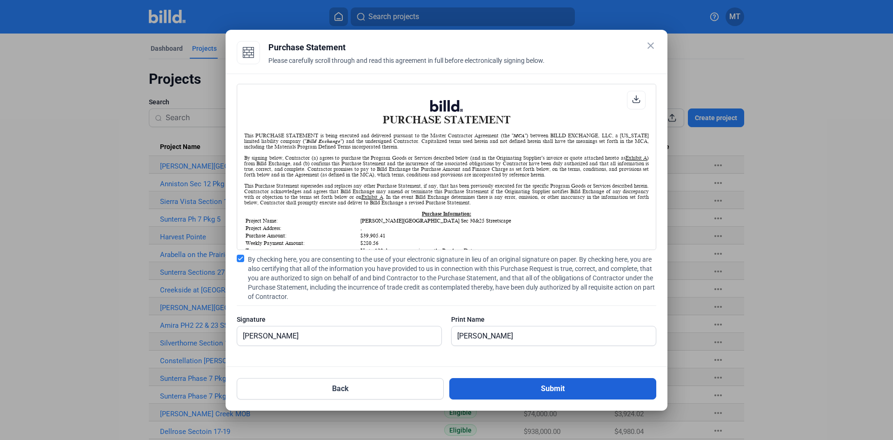
click at [555, 388] on button "Submit" at bounding box center [552, 388] width 207 height 21
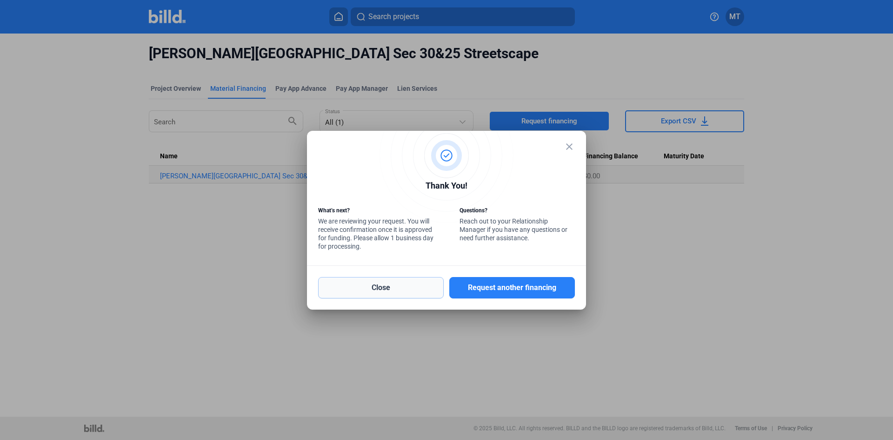
click at [392, 286] on button "Close" at bounding box center [381, 287] width 126 height 21
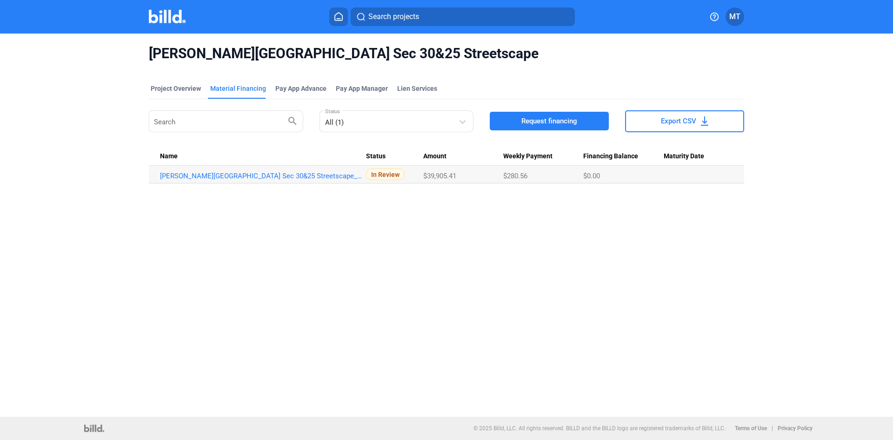
click at [160, 20] on img at bounding box center [167, 16] width 37 height 13
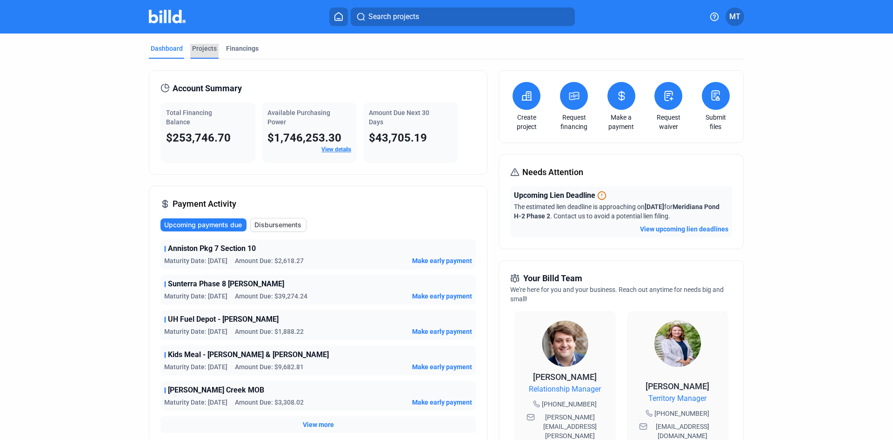
click at [203, 50] on div "Projects" at bounding box center [204, 48] width 25 height 9
